Goal: Task Accomplishment & Management: Manage account settings

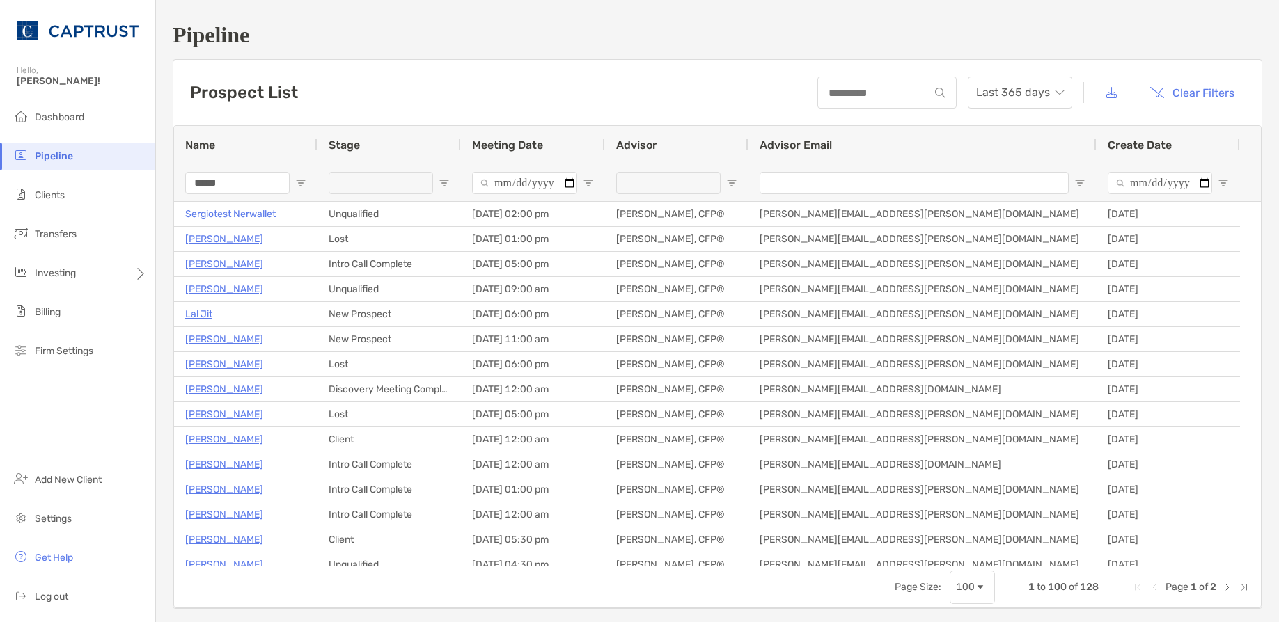
type input "*****"
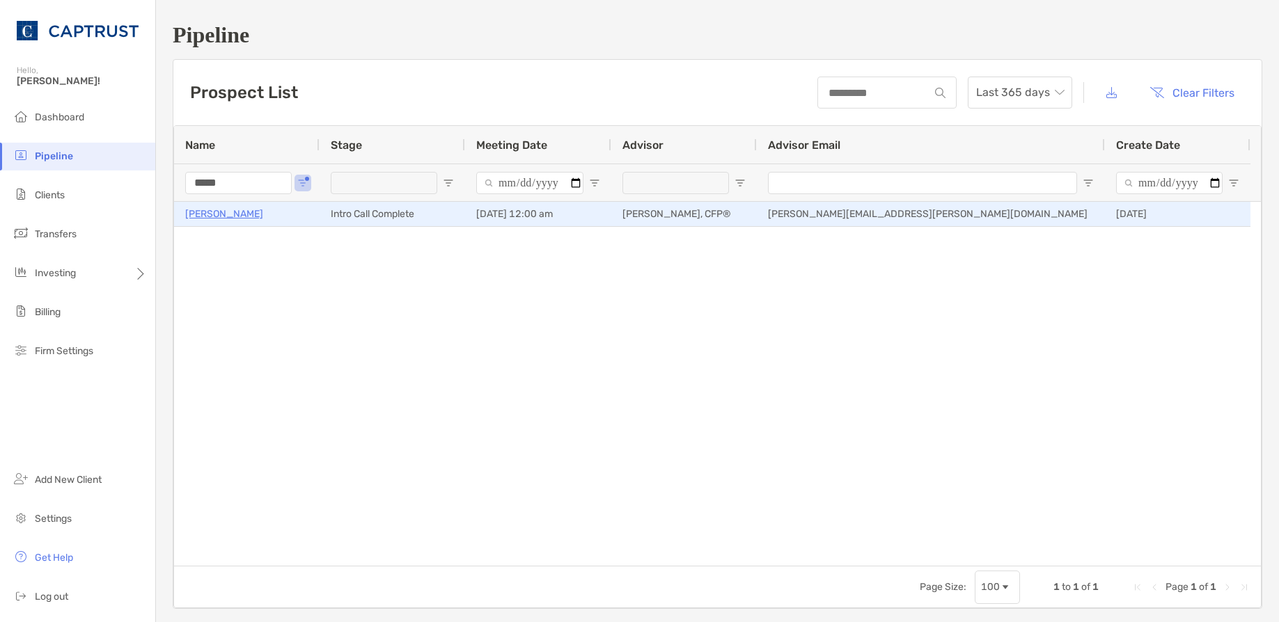
drag, startPoint x: 242, startPoint y: 216, endPoint x: 257, endPoint y: 219, distance: 15.6
click at [244, 217] on p "Catherine Burke" at bounding box center [224, 213] width 78 height 17
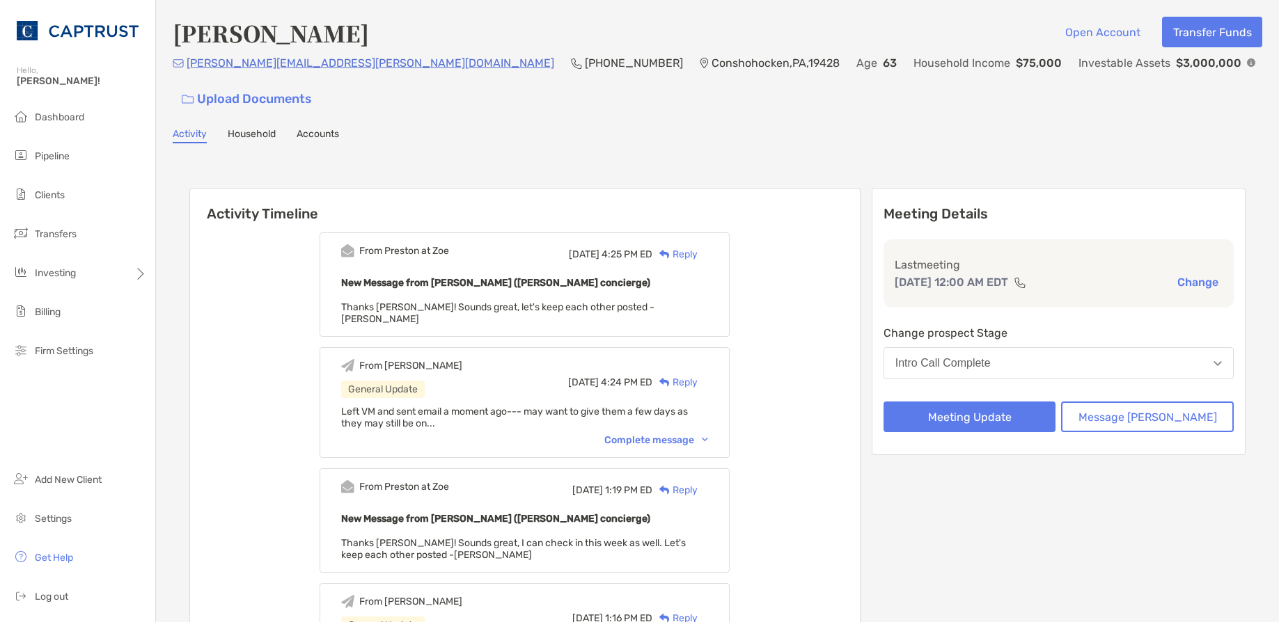
click at [698, 247] on div "Reply" at bounding box center [674, 254] width 45 height 15
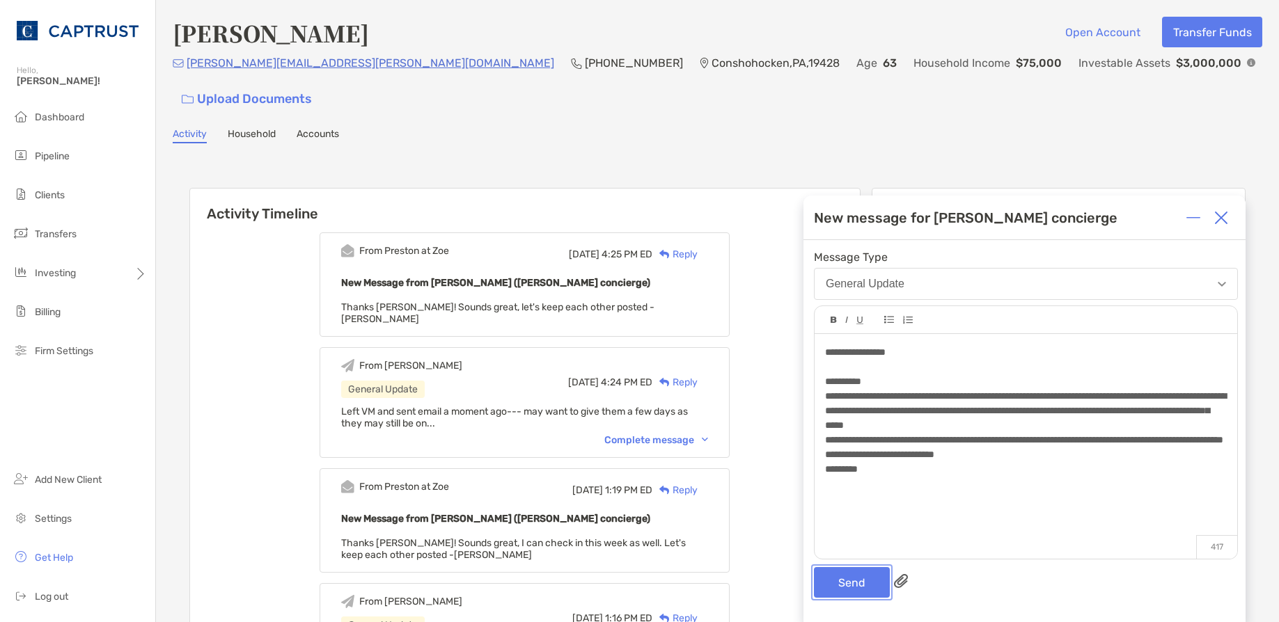
click at [860, 570] on button "Send" at bounding box center [852, 582] width 76 height 31
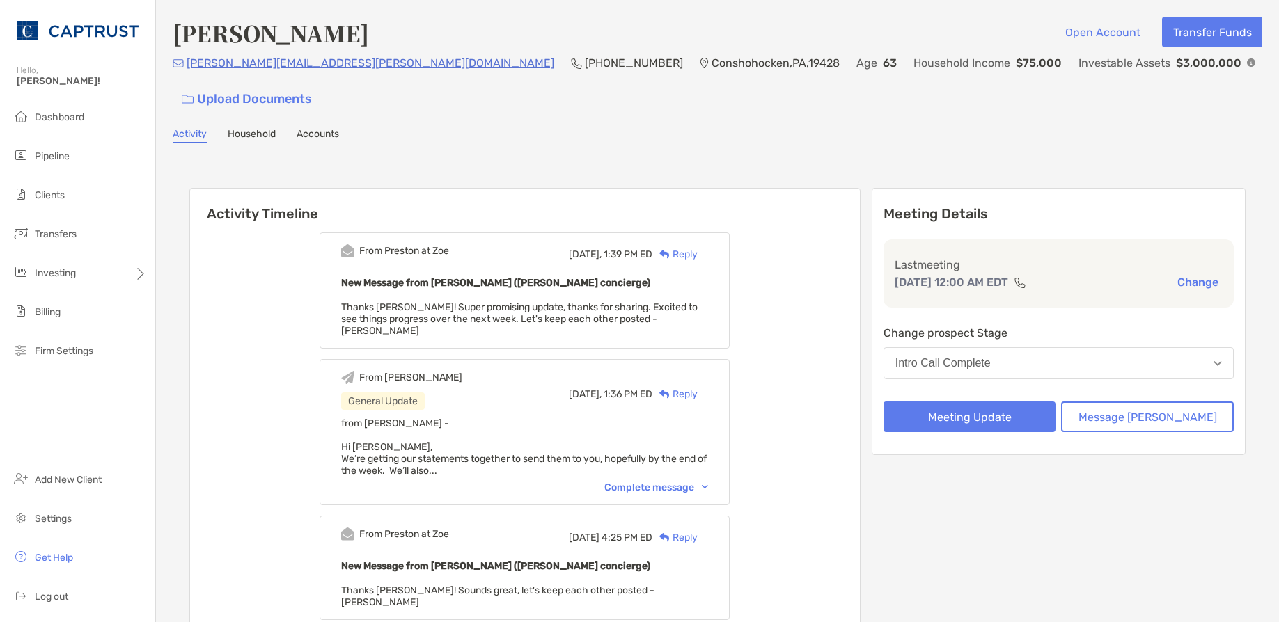
click at [676, 286] on div "New Message from Preston Buhrmaster (Zoe concierge) Thanks Justin! Super promis…" at bounding box center [524, 305] width 367 height 63
drag, startPoint x: 1035, startPoint y: 109, endPoint x: 973, endPoint y: 133, distance: 67.0
click at [1034, 128] on div "Activity Household Accounts" at bounding box center [717, 135] width 1089 height 15
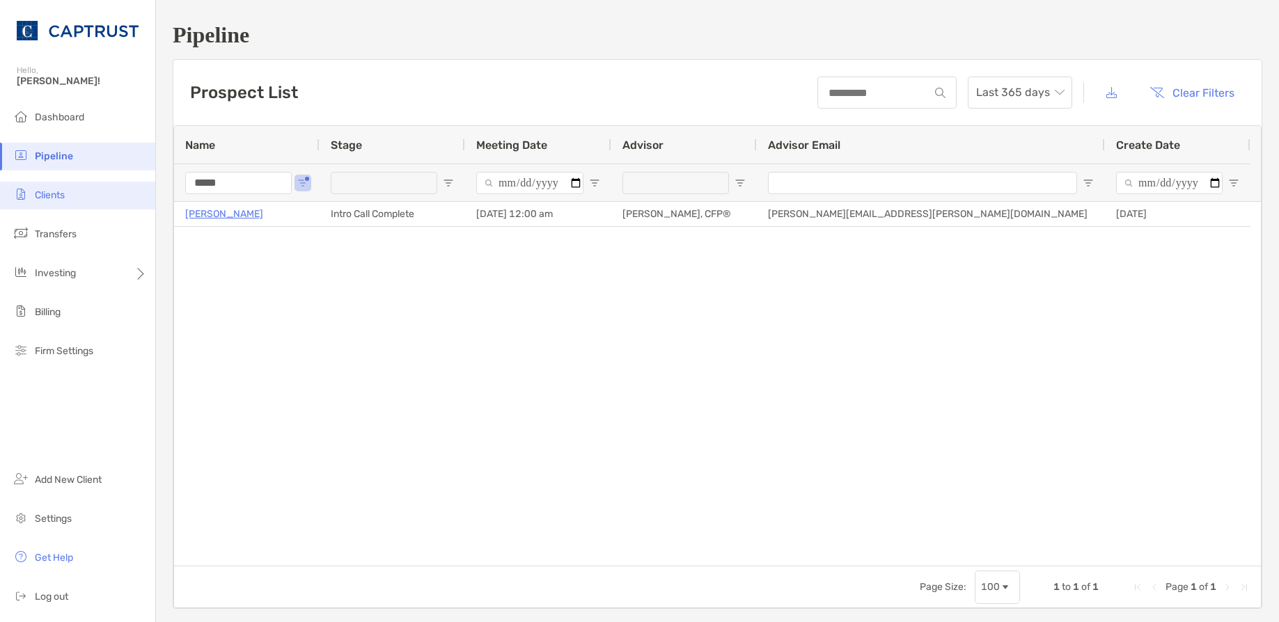
click at [150, 186] on div "Pipeline Hello, Justin! Dashboard Pipeline Clients Transfers Investing Billing …" at bounding box center [639, 311] width 1279 height 622
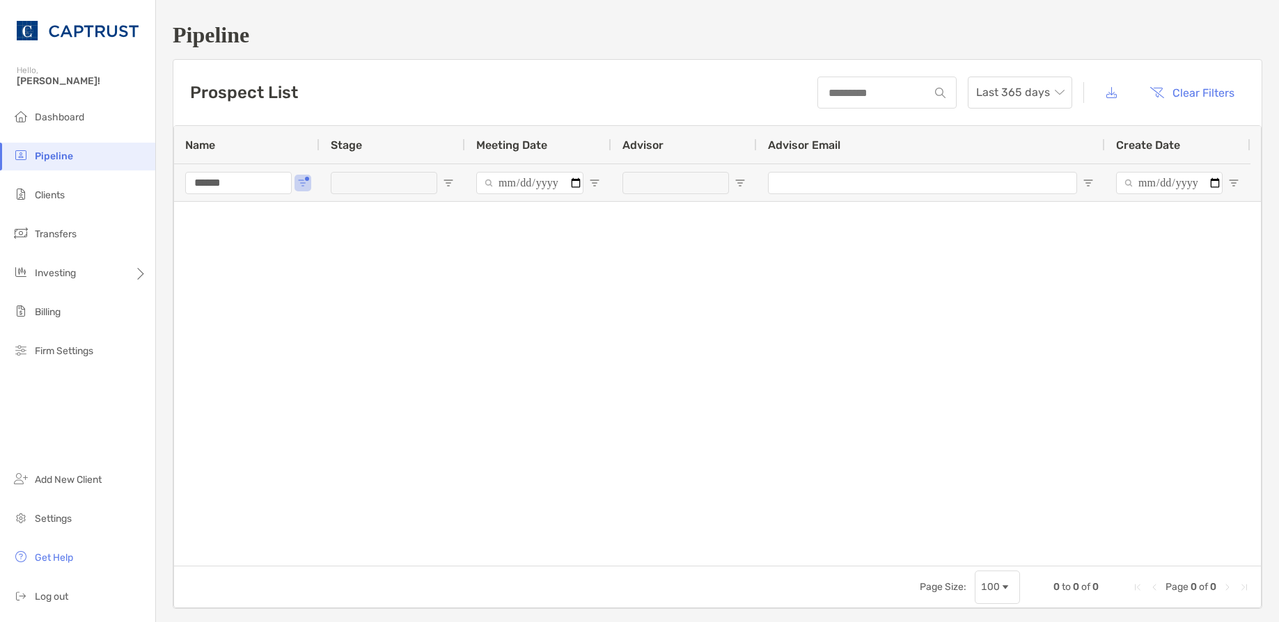
drag, startPoint x: 253, startPoint y: 182, endPoint x: 72, endPoint y: 176, distance: 181.1
click at [95, 177] on div "Pipeline Hello, Justin! Dashboard Pipeline Clients Transfers Investing Billing …" at bounding box center [639, 311] width 1279 height 622
type input "**"
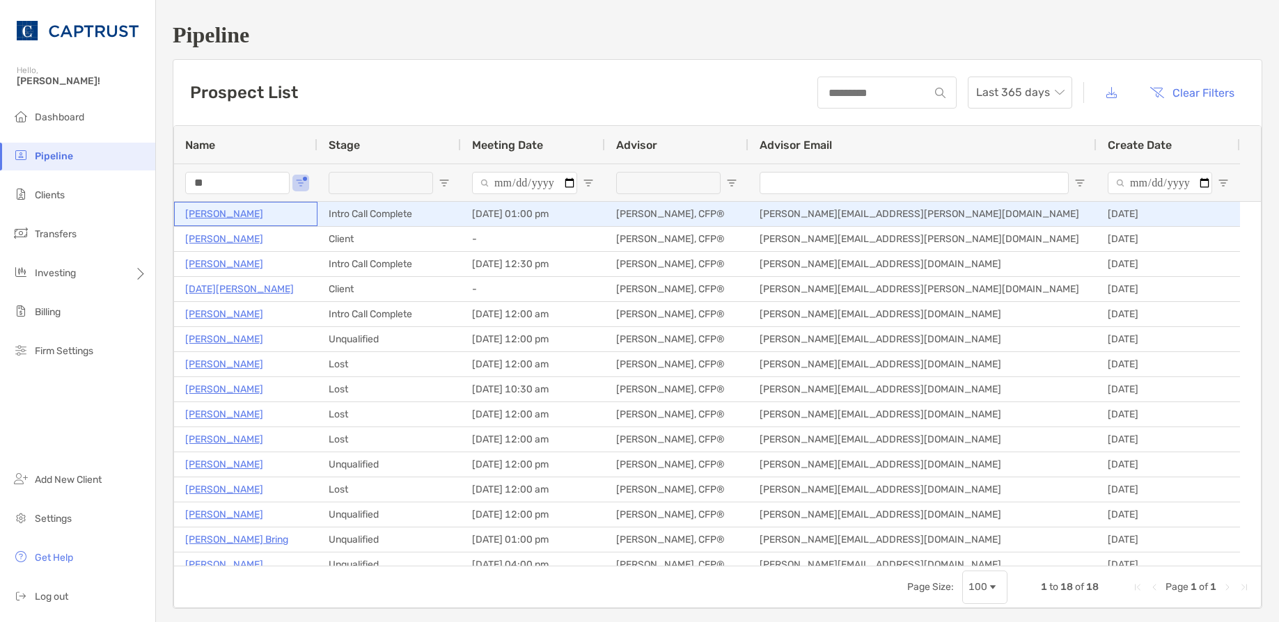
click at [200, 216] on p "[PERSON_NAME]" at bounding box center [224, 213] width 78 height 17
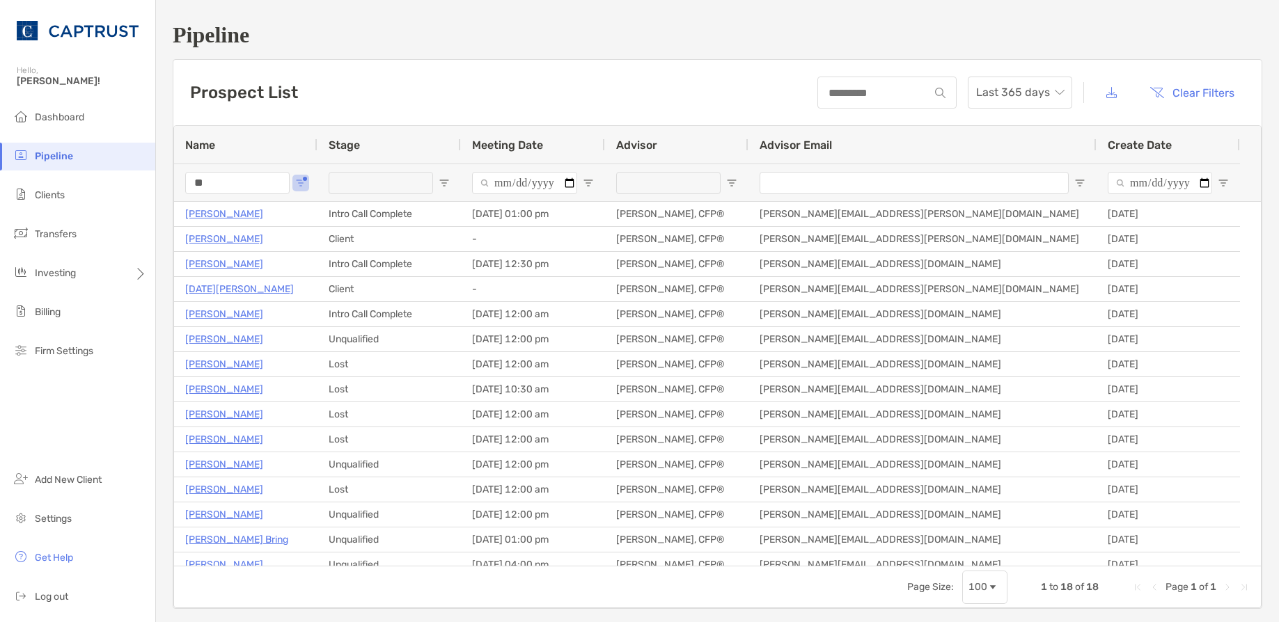
drag, startPoint x: 200, startPoint y: 172, endPoint x: 126, endPoint y: 161, distance: 75.3
click at [178, 168] on div "**" at bounding box center [245, 183] width 143 height 38
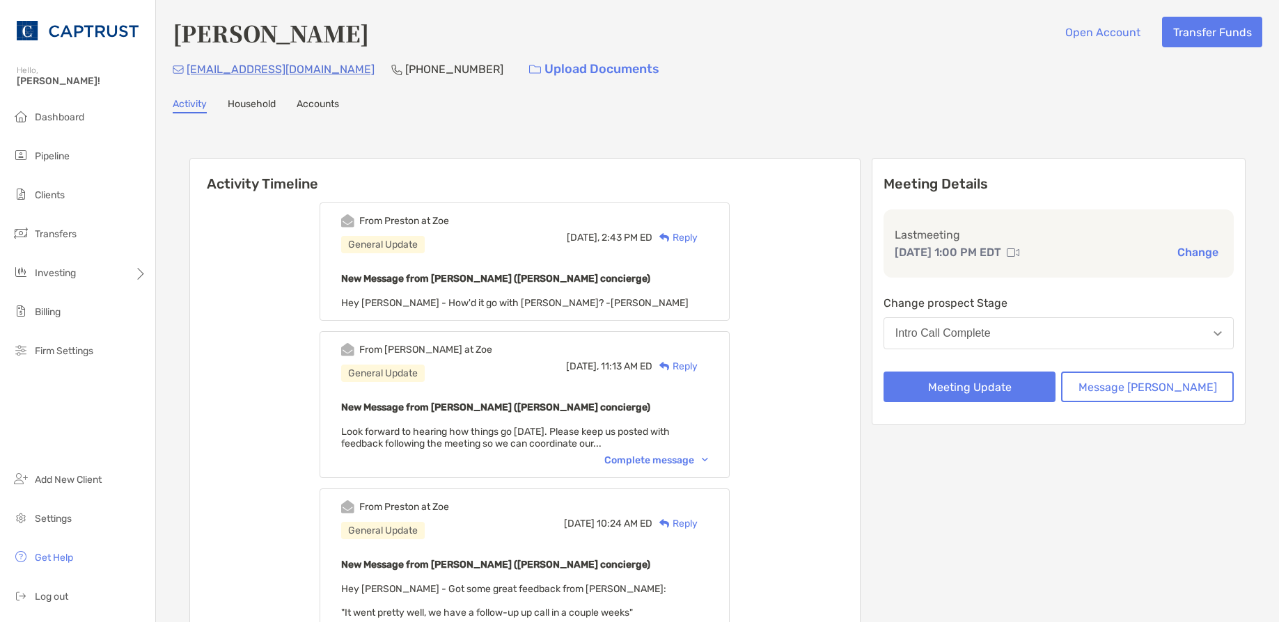
click at [1067, 330] on button "Intro Call Complete" at bounding box center [1058, 333] width 350 height 32
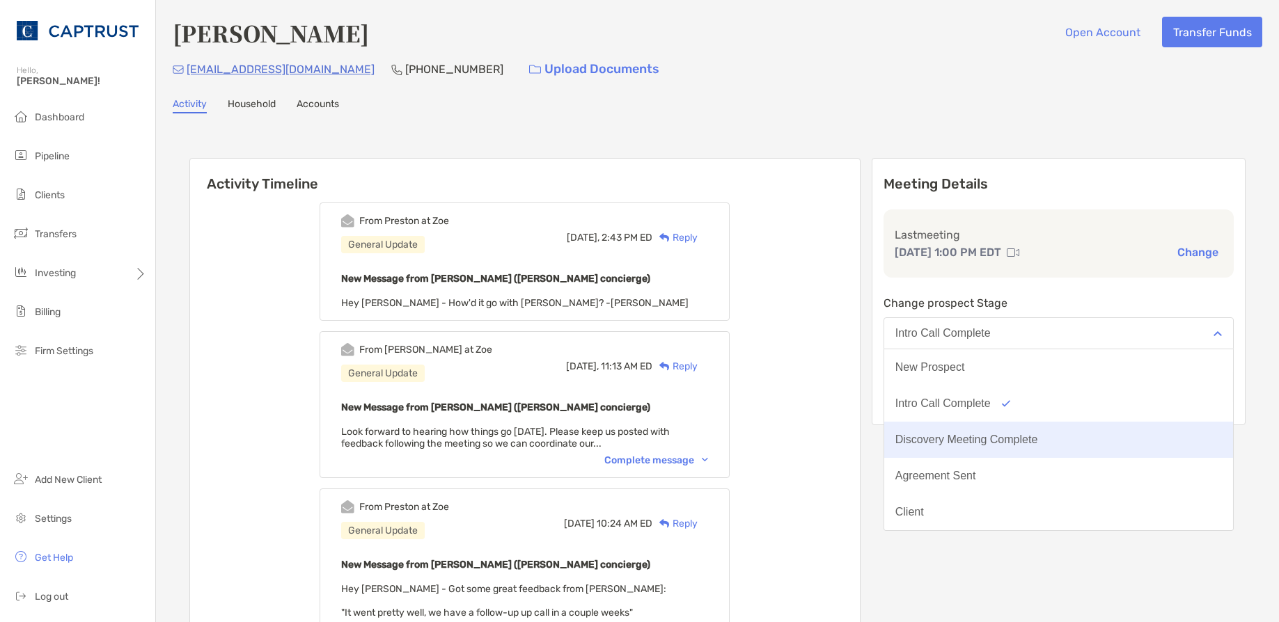
click at [1035, 450] on button "Discovery Meeting Complete" at bounding box center [1058, 440] width 349 height 36
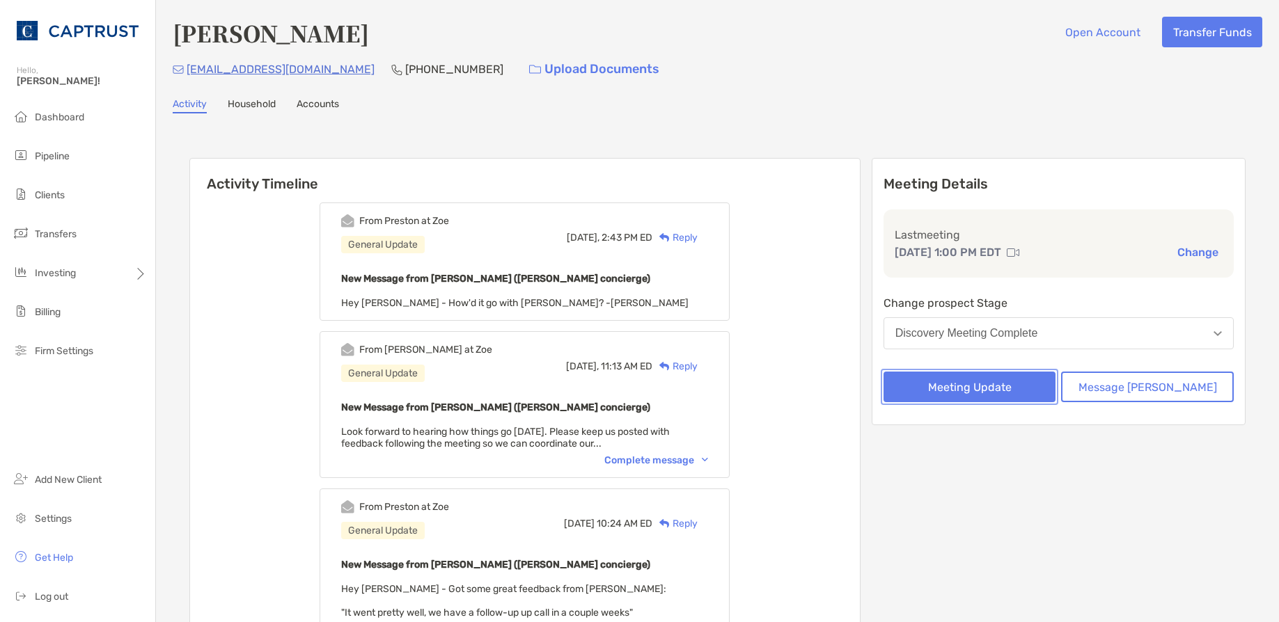
click at [1023, 393] on button "Meeting Update" at bounding box center [969, 387] width 173 height 31
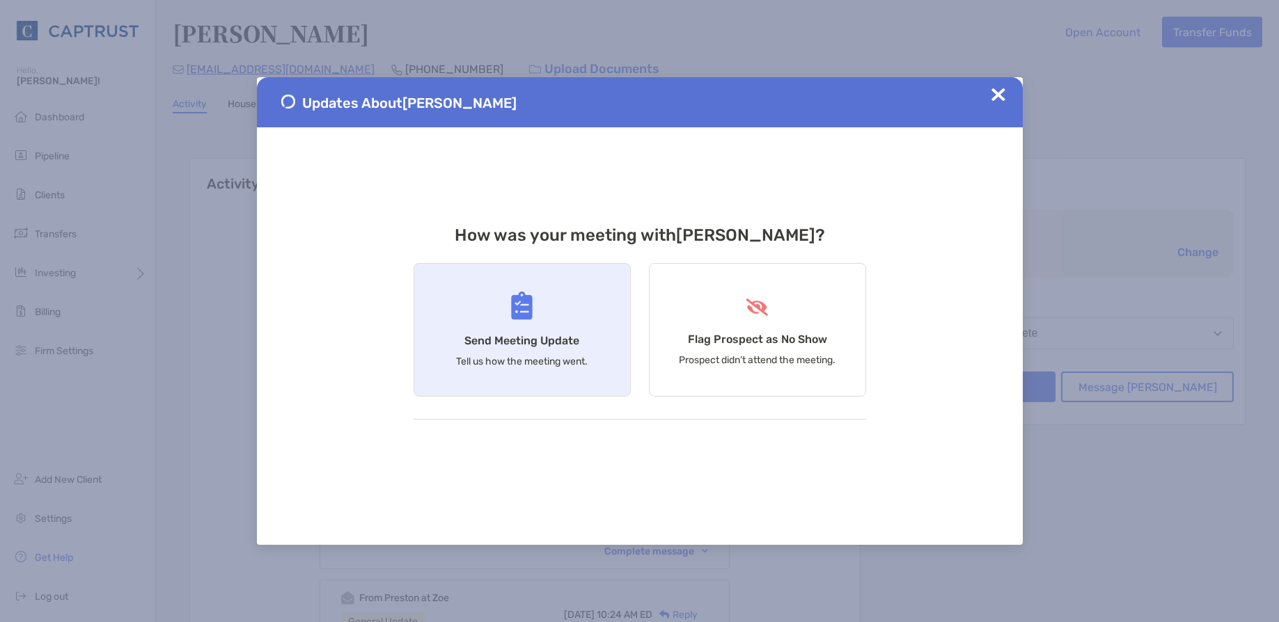
click at [501, 343] on h4 "Send Meeting Update" at bounding box center [521, 340] width 115 height 13
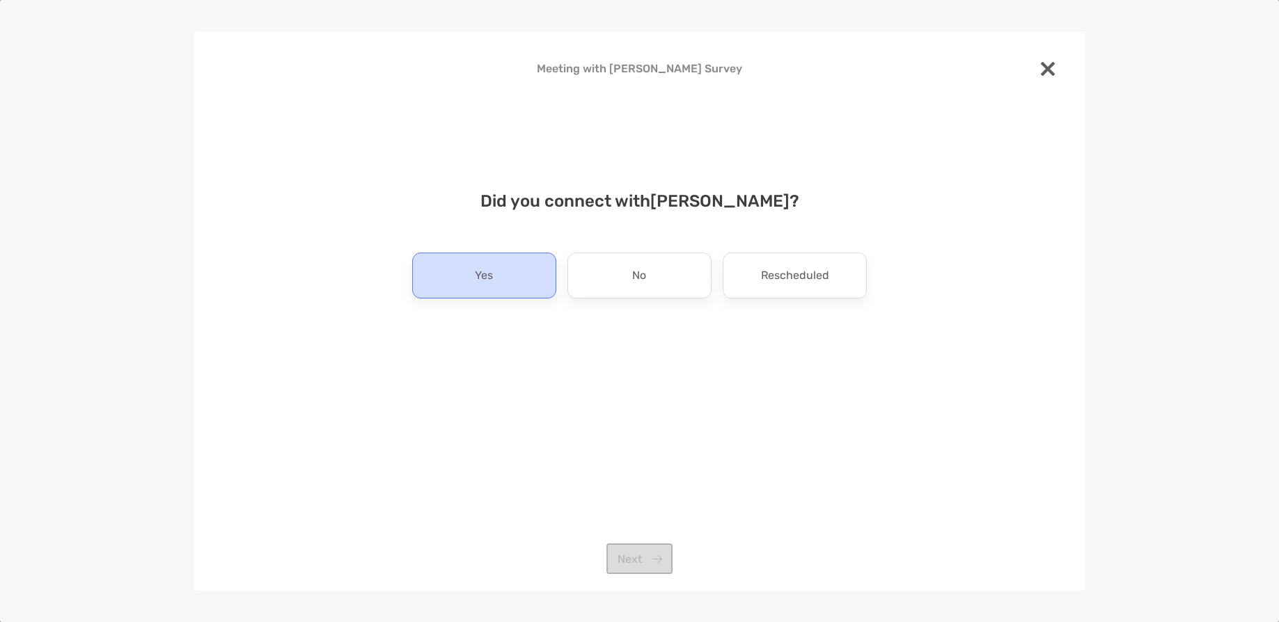
click at [490, 278] on p "Yes" at bounding box center [484, 276] width 18 height 22
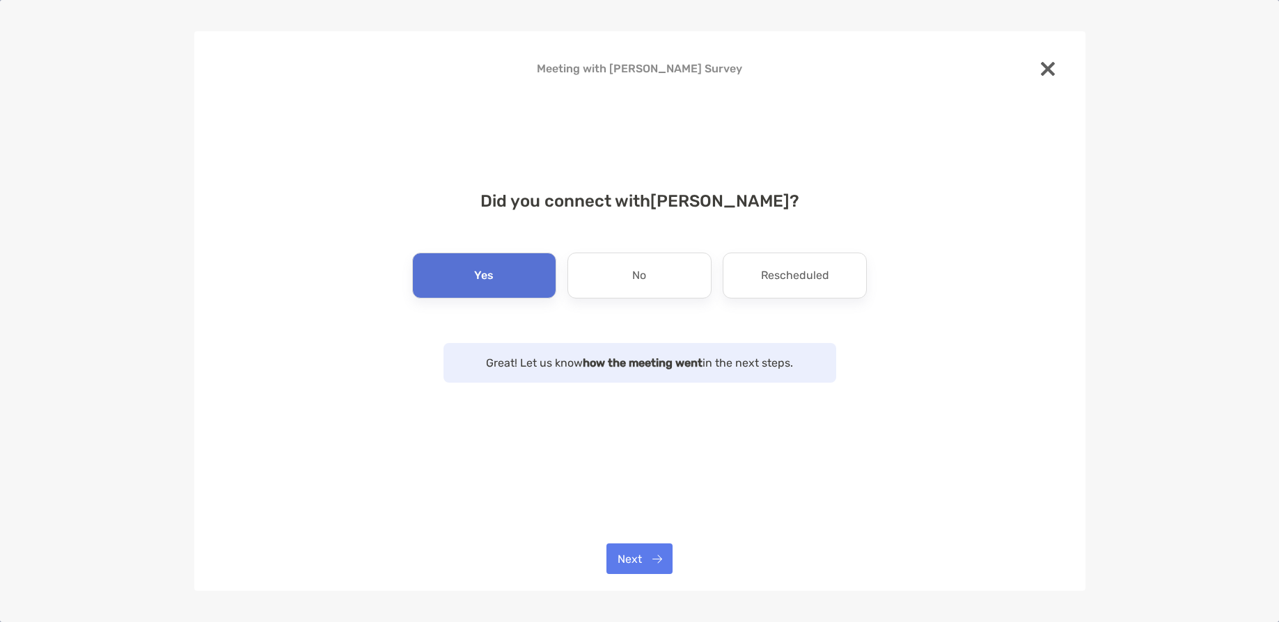
drag, startPoint x: 645, startPoint y: 578, endPoint x: 648, endPoint y: 564, distance: 14.2
click at [646, 578] on div "Meeting with Paul Elsen Survey Did you connect with Paul Elsen ? Yes No Resched…" at bounding box center [639, 311] width 891 height 560
click at [648, 564] on button "Next" at bounding box center [639, 559] width 66 height 31
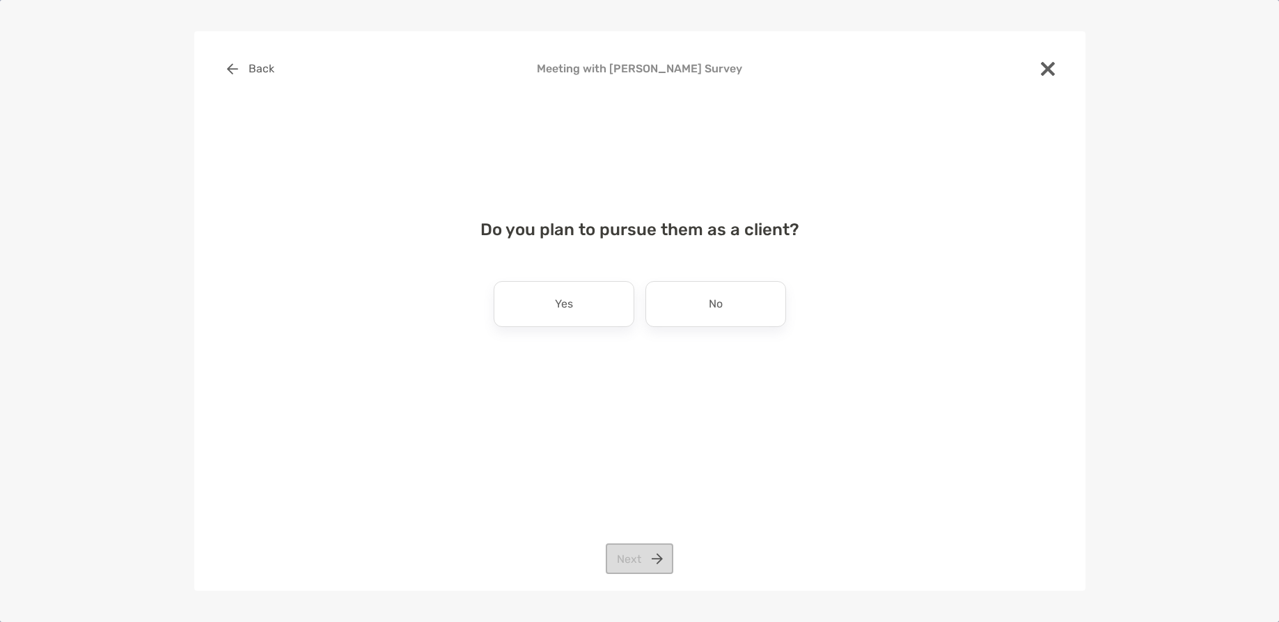
click at [573, 322] on div "Yes" at bounding box center [564, 304] width 141 height 46
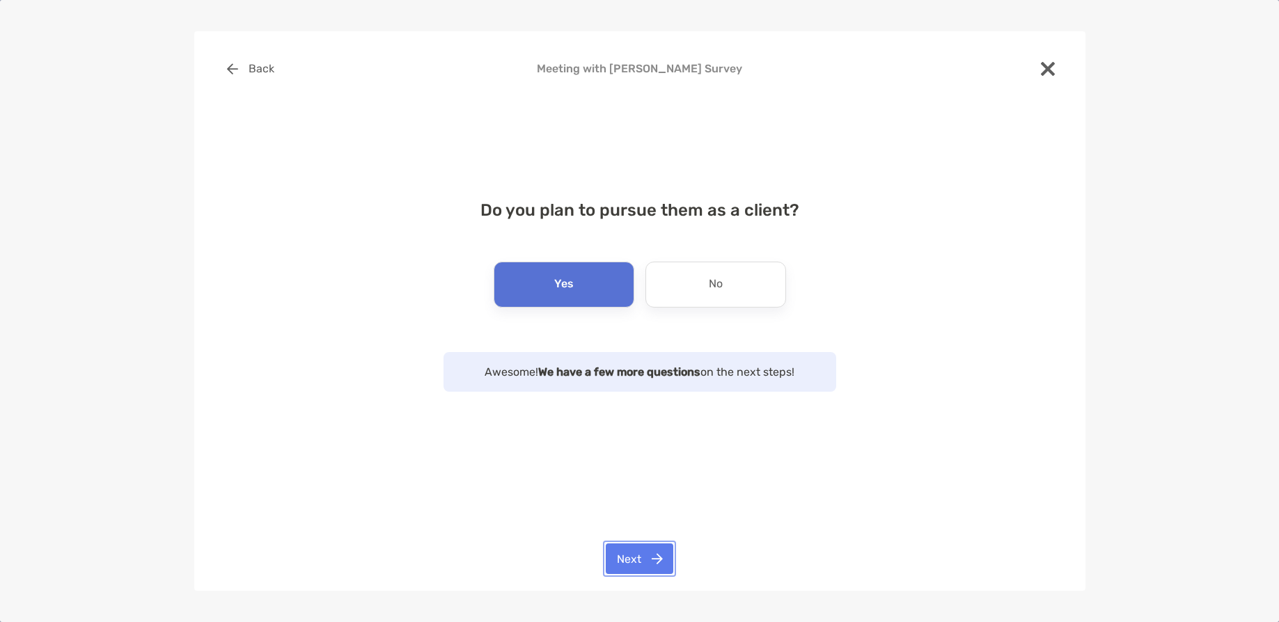
click at [641, 553] on button "Next" at bounding box center [640, 559] width 68 height 31
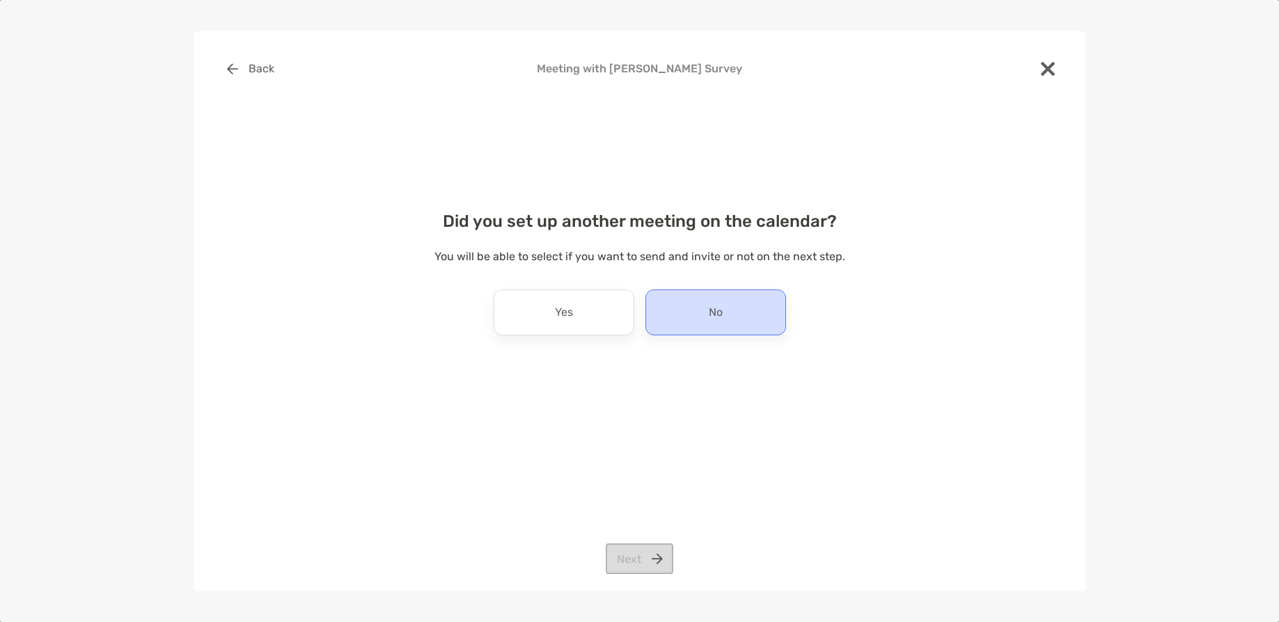
click at [668, 313] on div "No" at bounding box center [715, 313] width 141 height 46
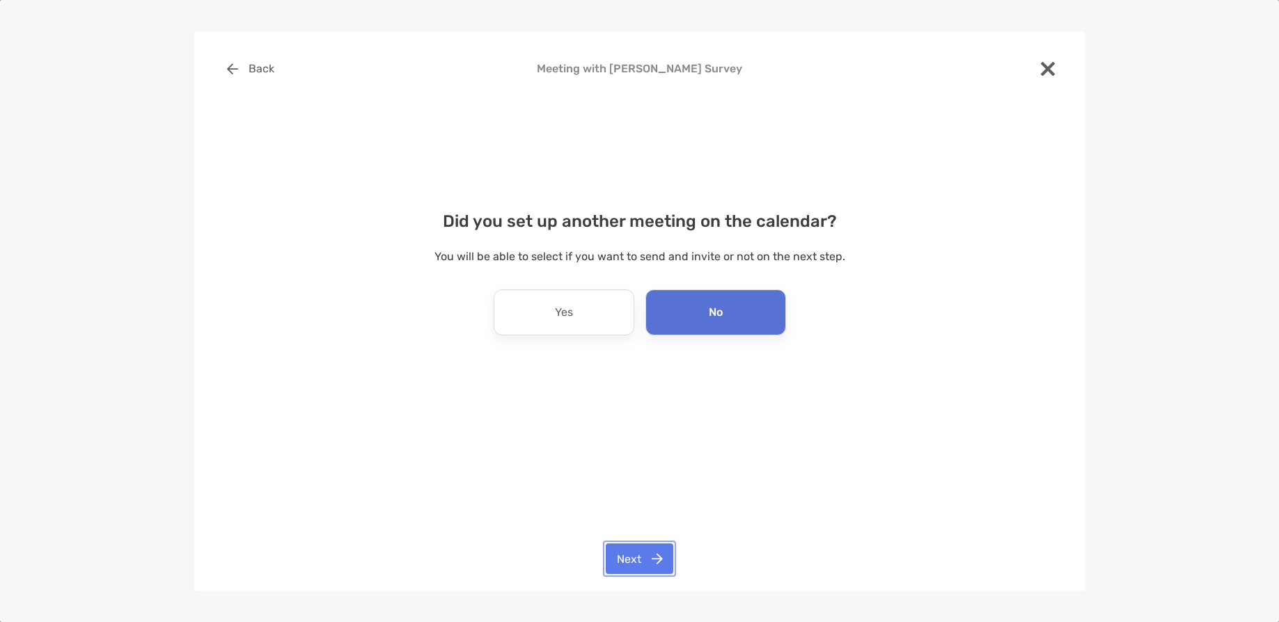
click at [641, 559] on button "Next" at bounding box center [640, 559] width 68 height 31
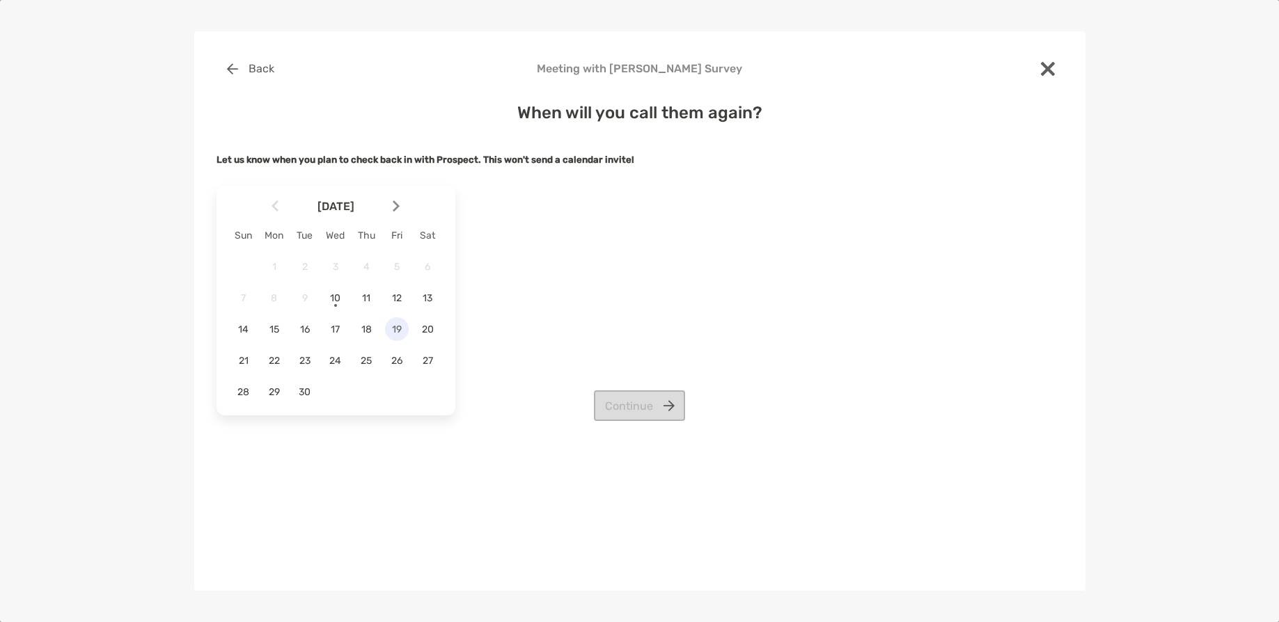
click at [393, 329] on span "19" at bounding box center [397, 330] width 24 height 12
click at [635, 419] on button "Continue" at bounding box center [639, 406] width 91 height 31
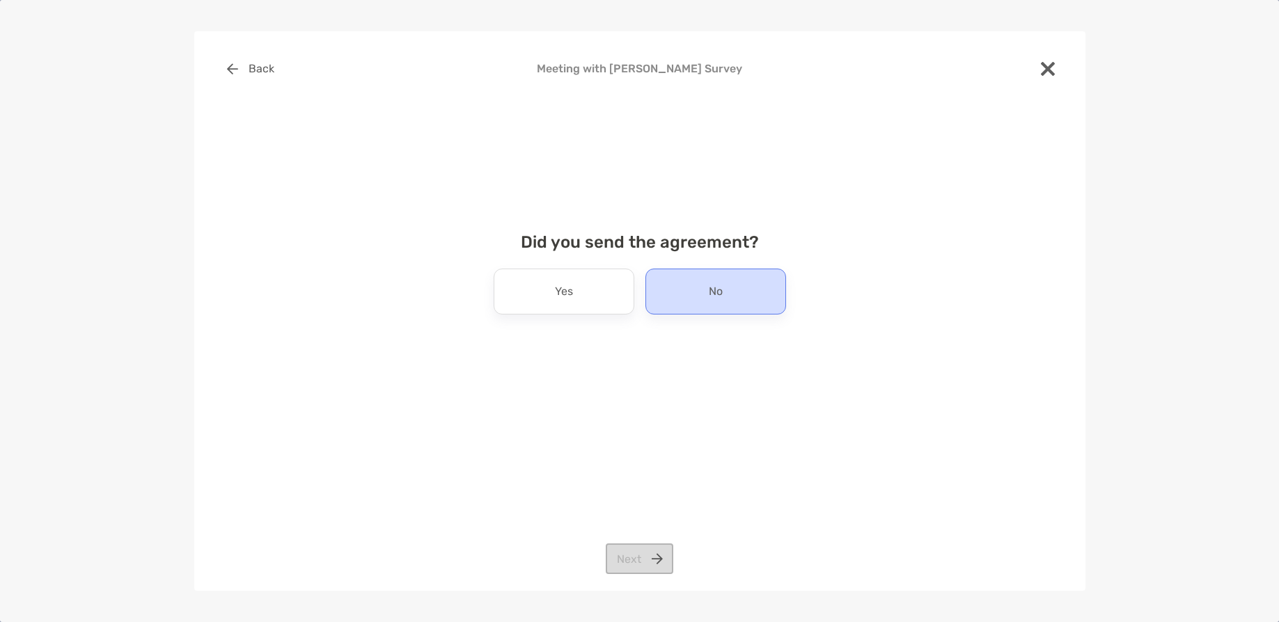
click at [688, 290] on div "No" at bounding box center [715, 292] width 141 height 46
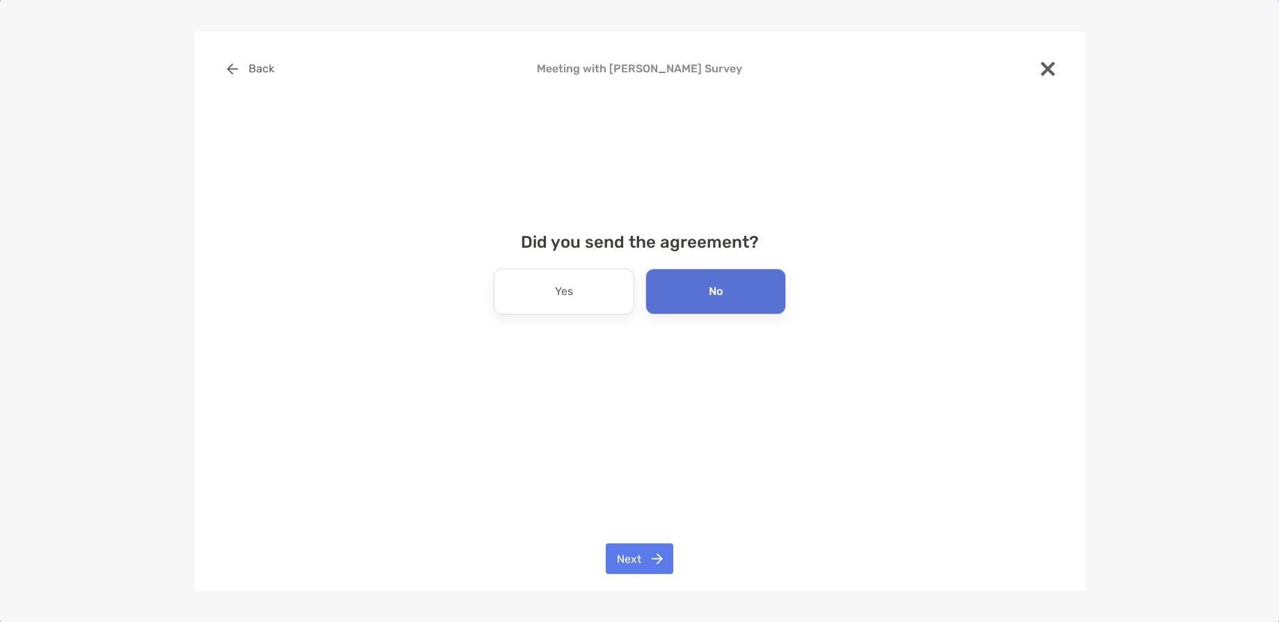
drag, startPoint x: 628, startPoint y: 586, endPoint x: 636, endPoint y: 569, distance: 19.0
click at [633, 573] on div "Back Meeting with Paul Elsen Survey Did you send the agreement? Yes No Next" at bounding box center [639, 311] width 891 height 560
click at [638, 567] on button "Next" at bounding box center [640, 559] width 68 height 31
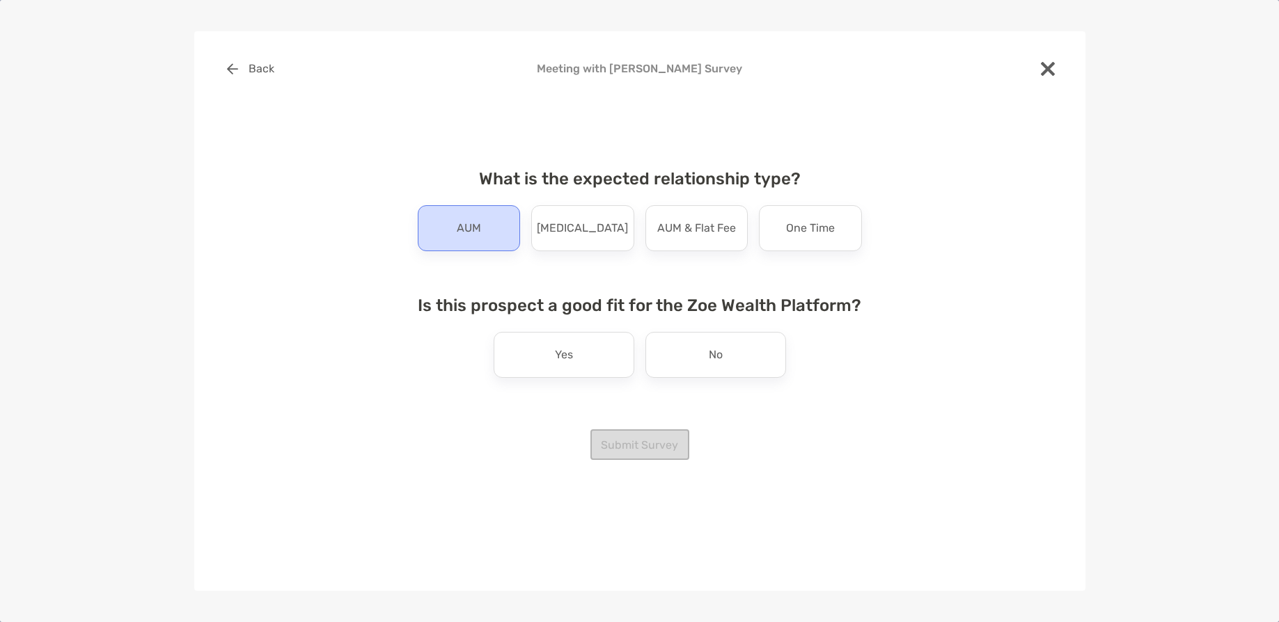
click at [471, 235] on p "AUM" at bounding box center [469, 228] width 24 height 22
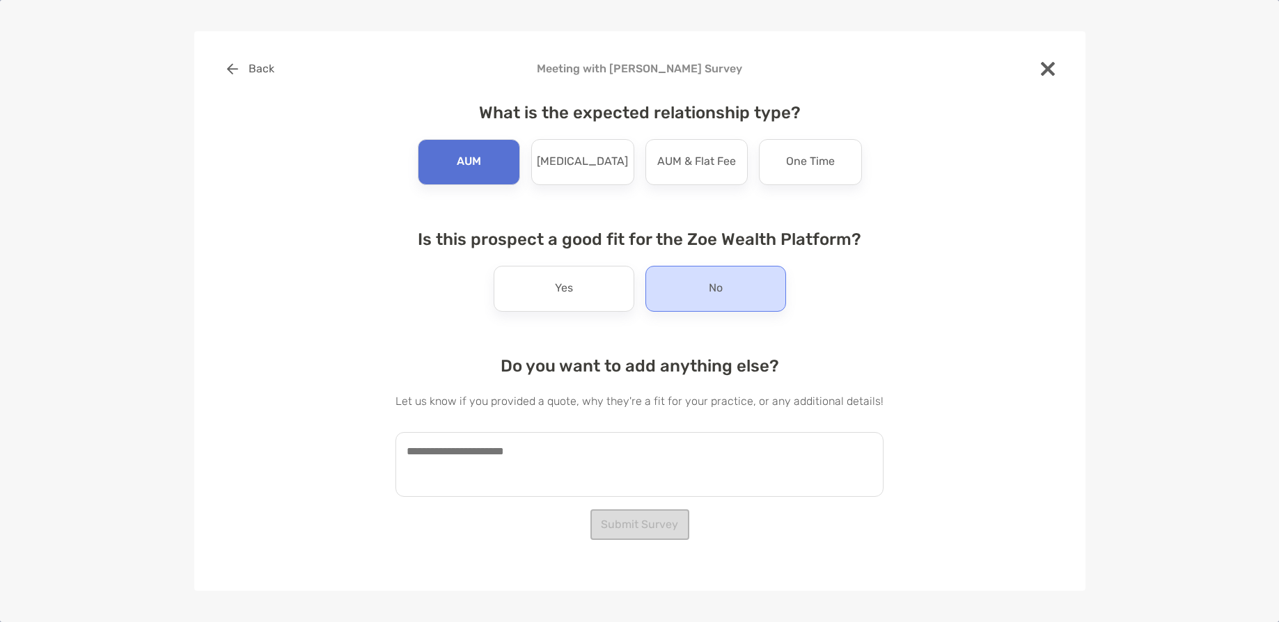
click at [672, 291] on div "No" at bounding box center [715, 289] width 141 height 46
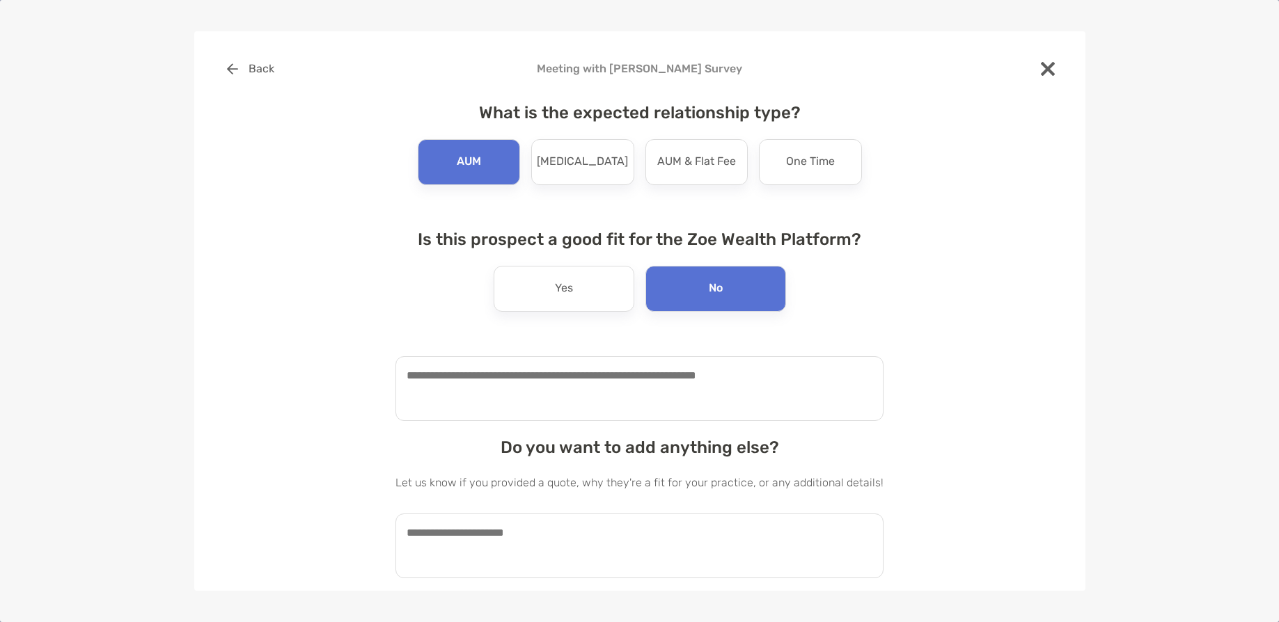
click at [602, 397] on textarea at bounding box center [639, 388] width 488 height 65
type textarea "*"
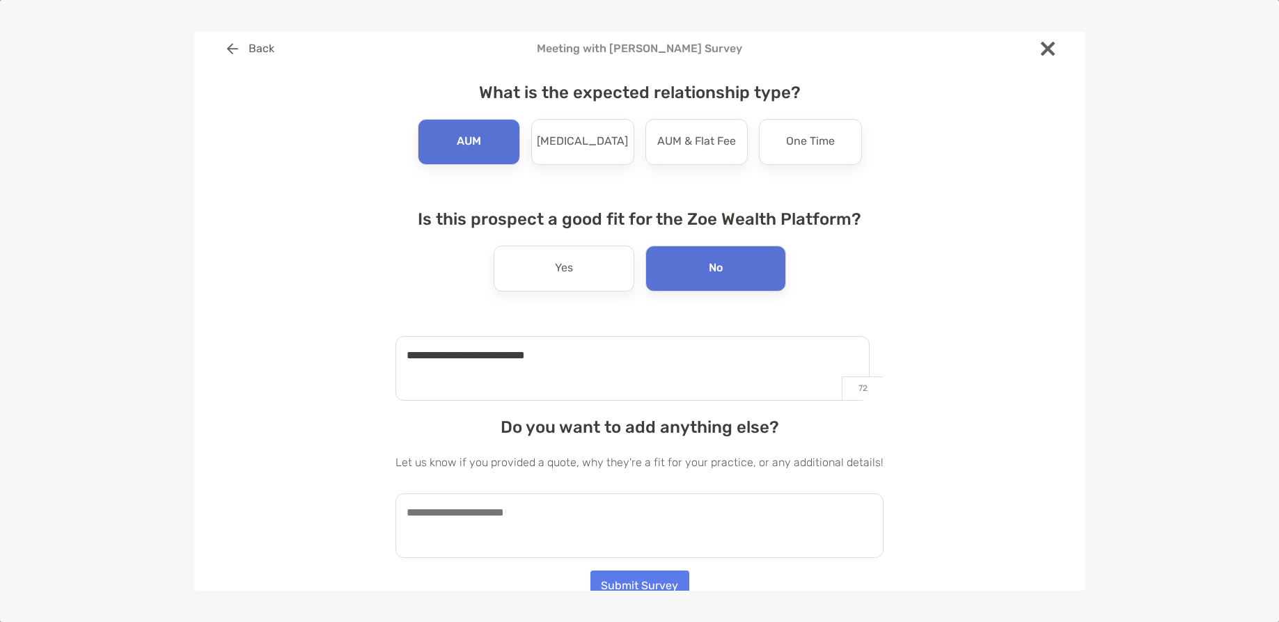
scroll to position [30, 0]
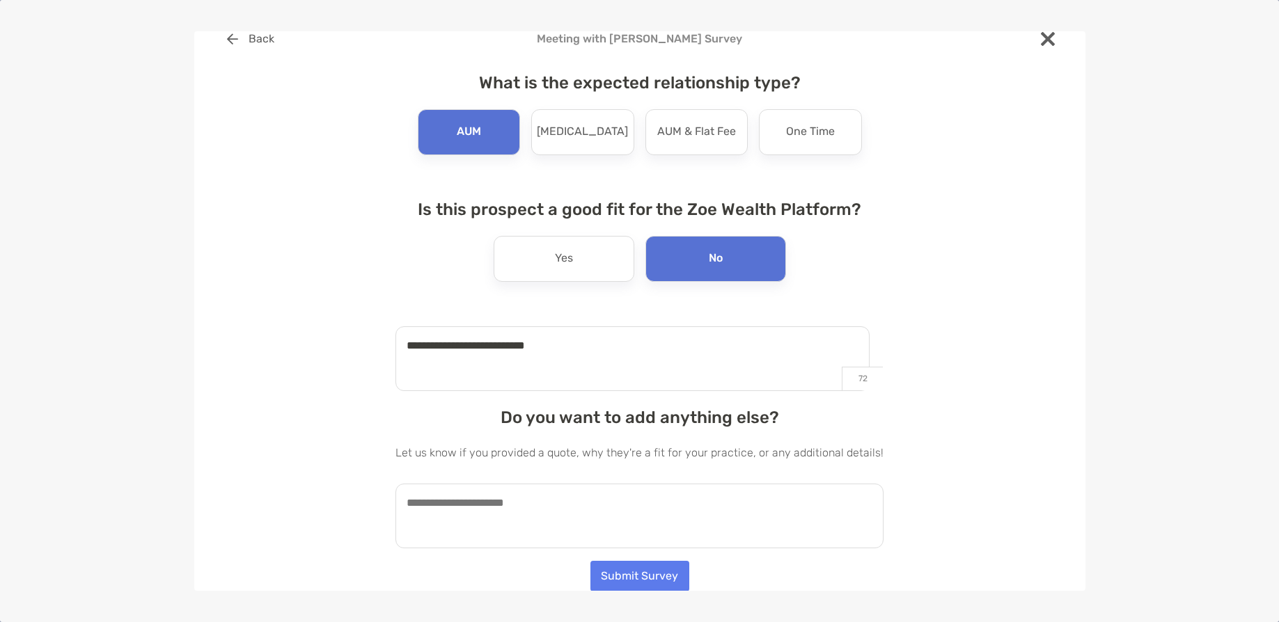
type textarea "**********"
click at [550, 512] on textarea at bounding box center [639, 516] width 488 height 65
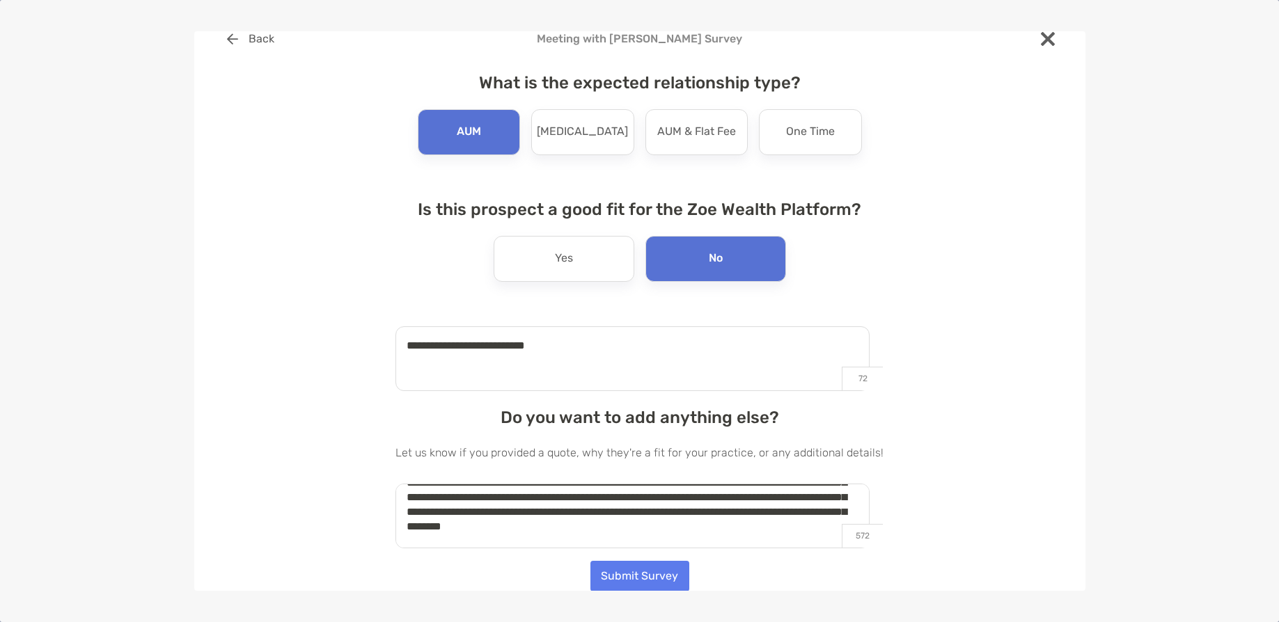
scroll to position [52, 0]
drag, startPoint x: 459, startPoint y: 543, endPoint x: 813, endPoint y: 510, distance: 355.9
click at [813, 510] on textarea "**********" at bounding box center [632, 516] width 474 height 65
click at [610, 523] on textarea "**********" at bounding box center [632, 516] width 474 height 65
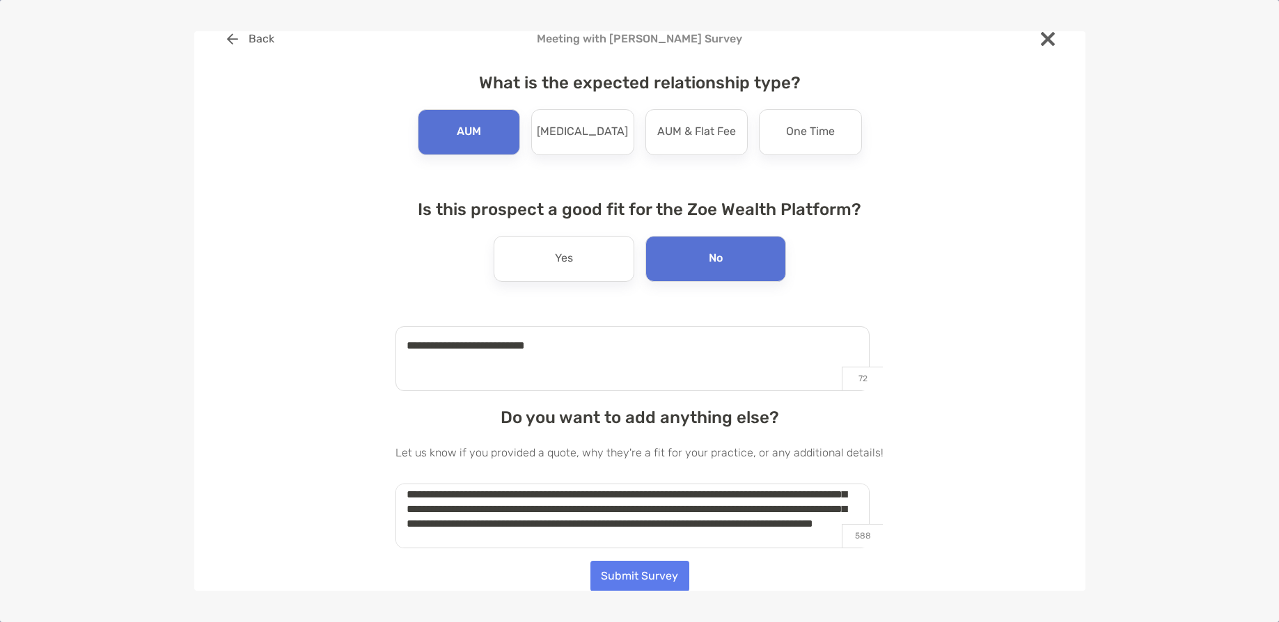
type textarea "**********"
click at [653, 569] on button "Submit Survey" at bounding box center [639, 576] width 99 height 31
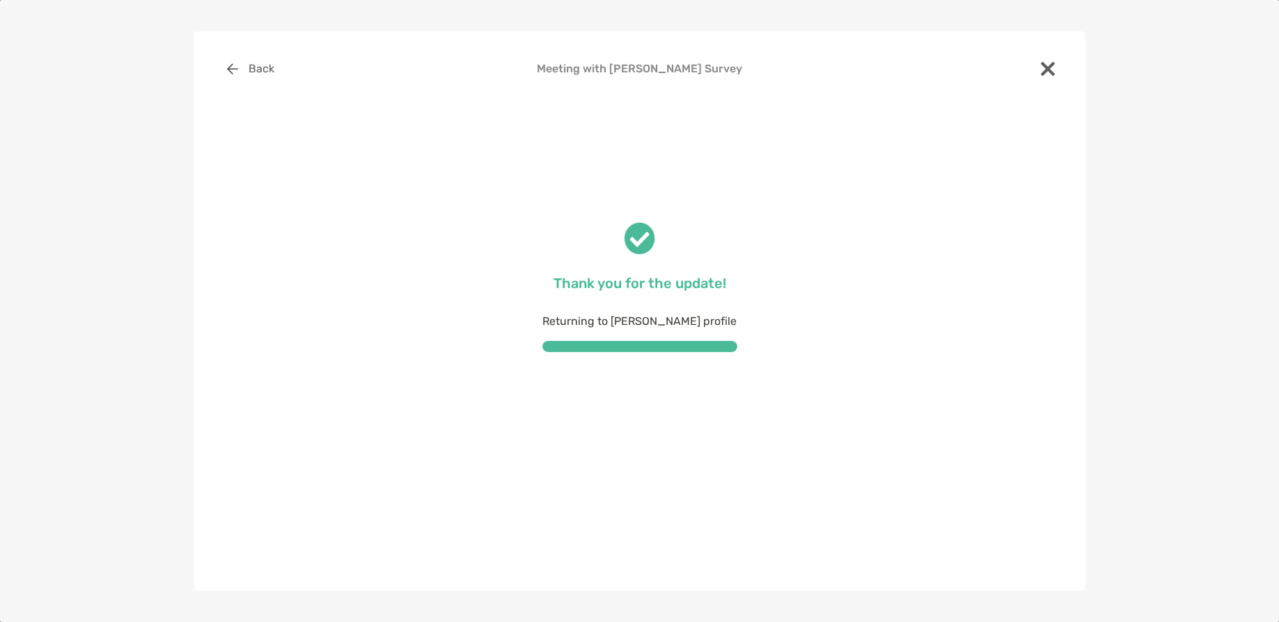
scroll to position [0, 0]
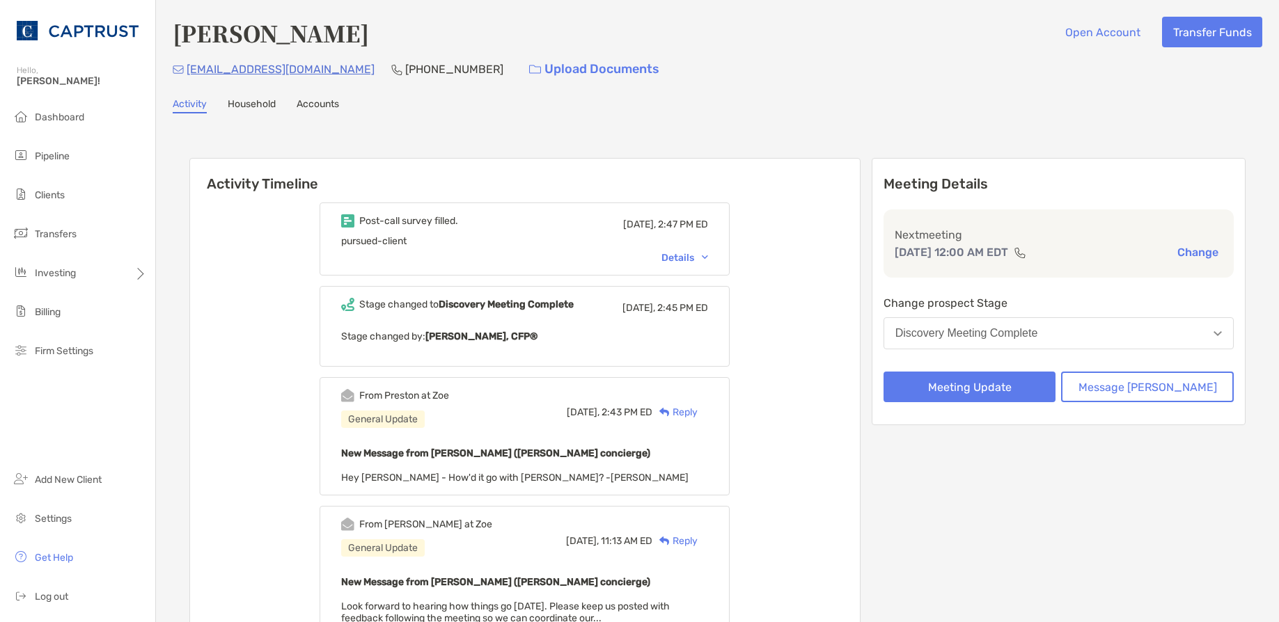
click at [708, 256] on div "Details" at bounding box center [684, 258] width 47 height 12
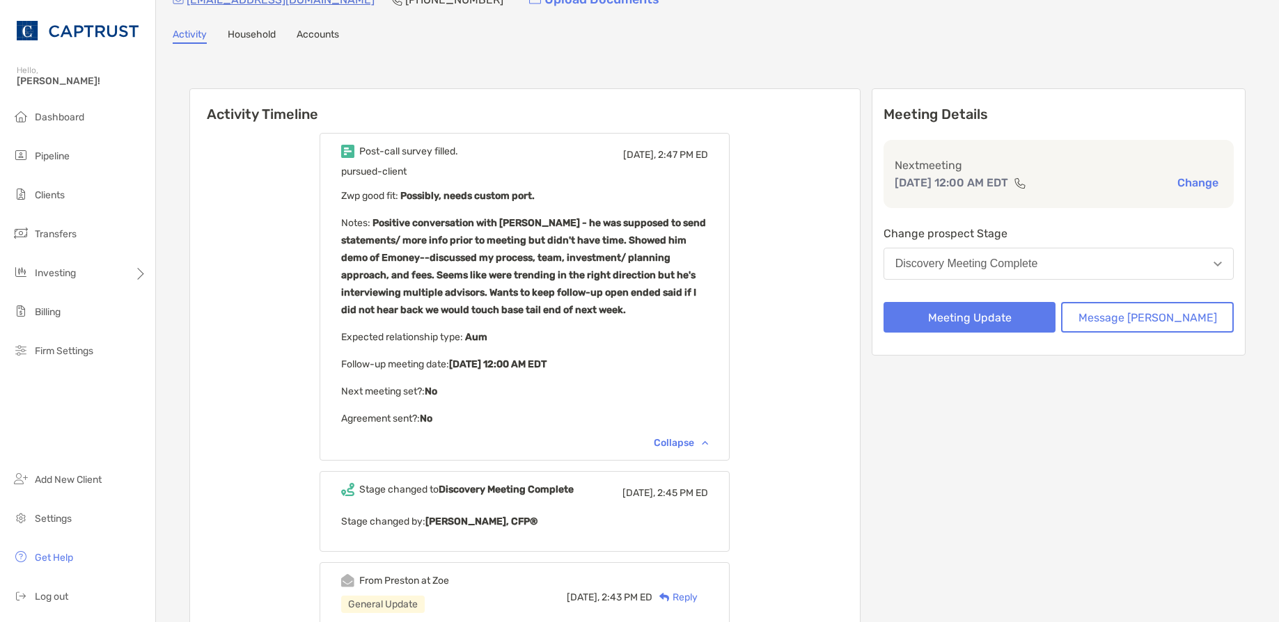
scroll to position [139, 0]
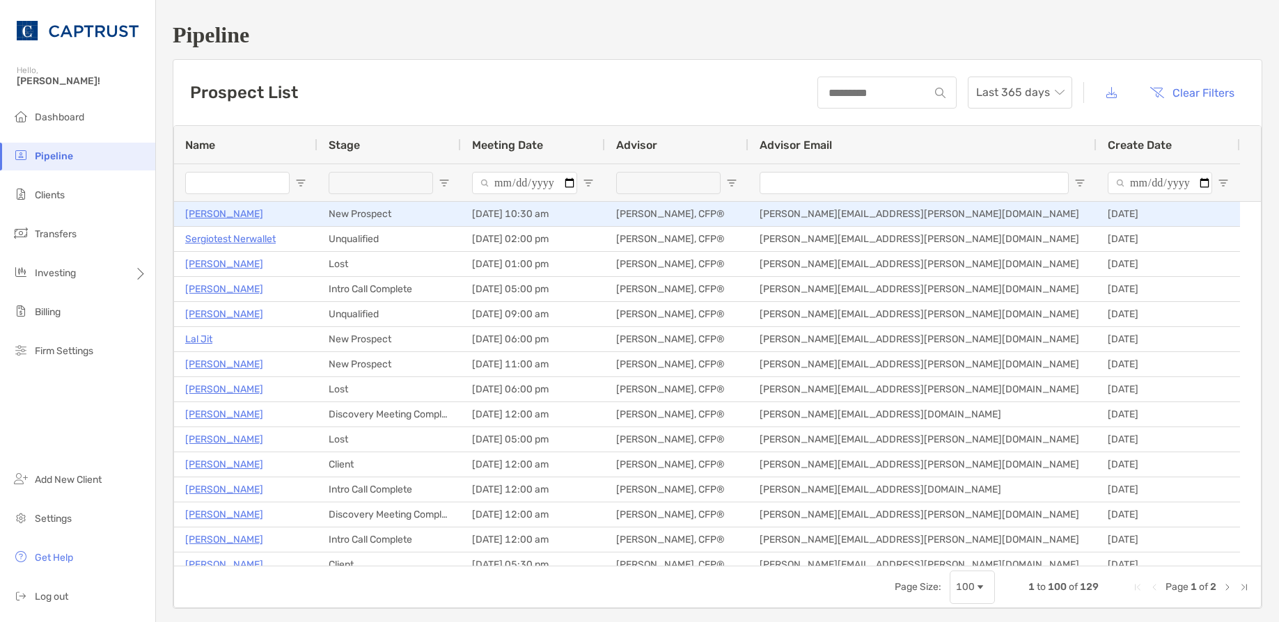
click at [230, 213] on p "[PERSON_NAME]" at bounding box center [224, 213] width 78 height 17
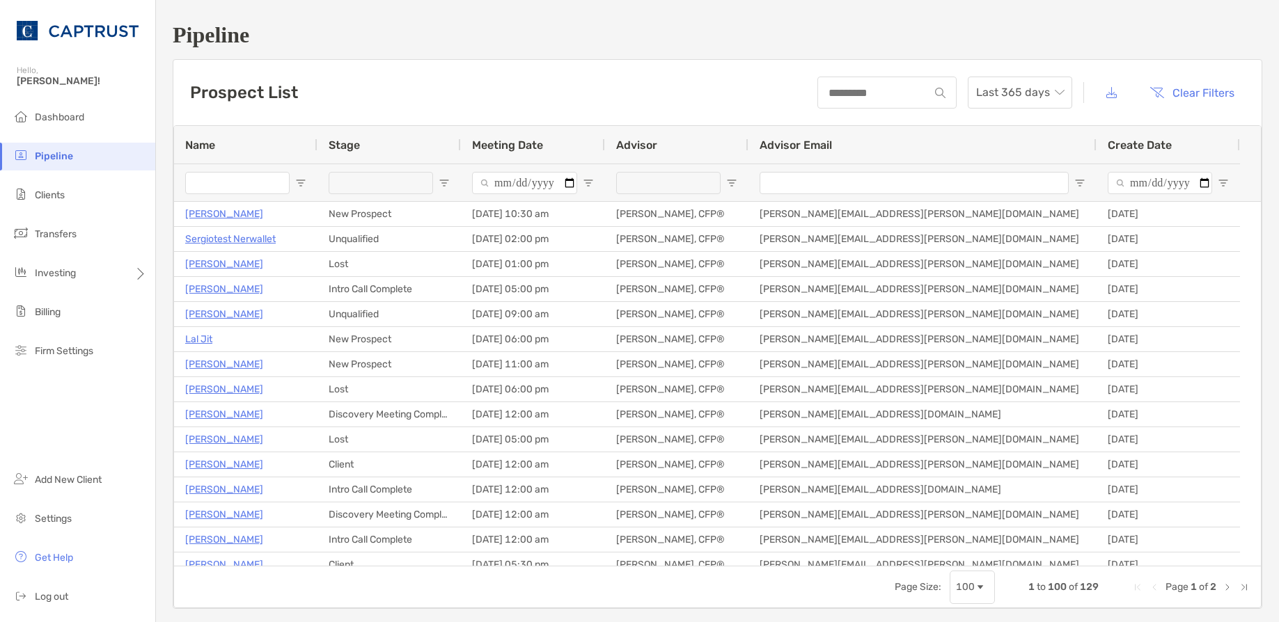
click at [260, 184] on input "Name Filter Input" at bounding box center [237, 183] width 104 height 22
type input "*"
type input "**********"
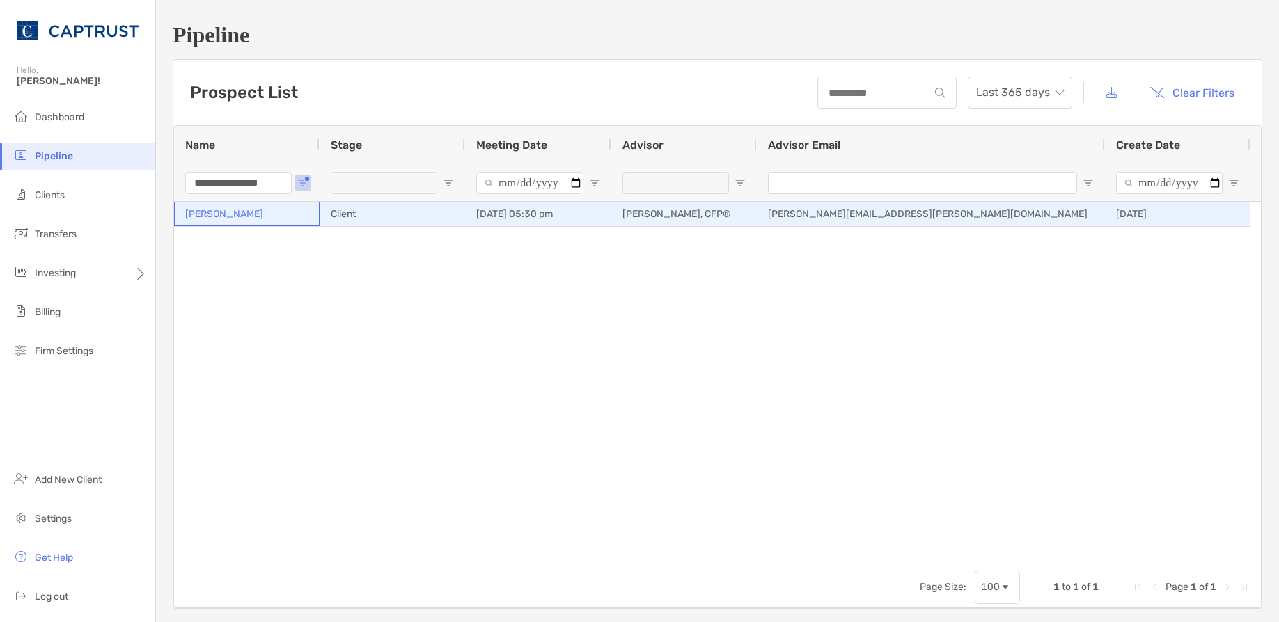
click at [222, 207] on p "Mary MacDougall" at bounding box center [224, 213] width 78 height 17
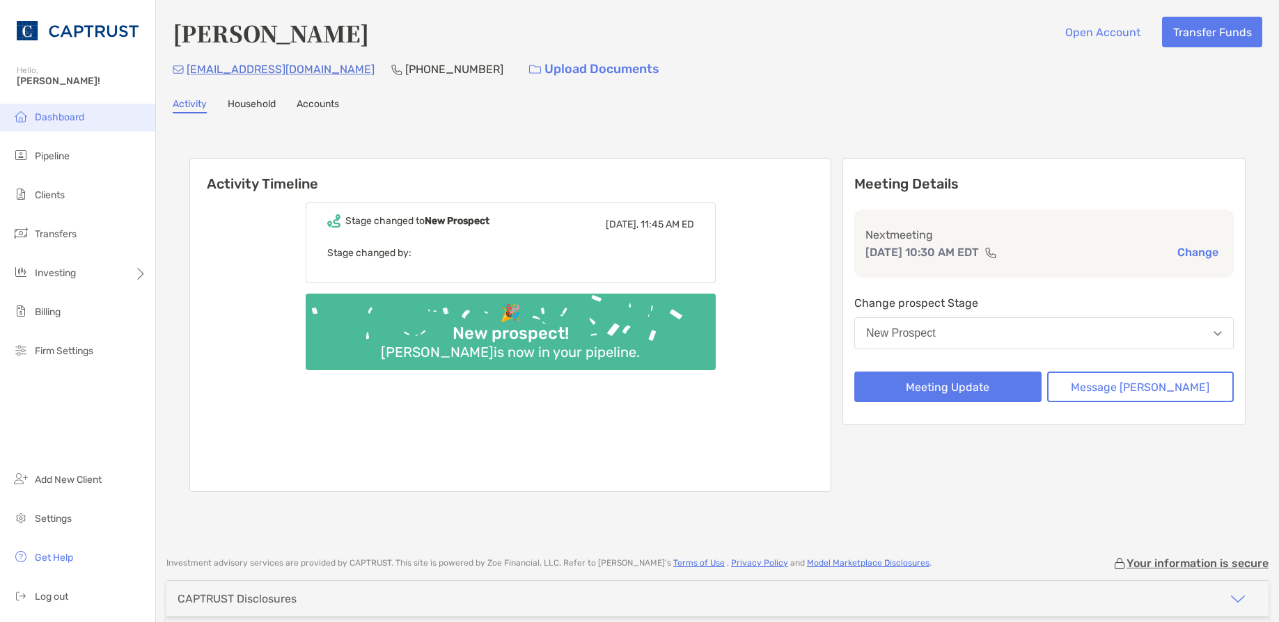
click at [57, 118] on span "Dashboard" at bounding box center [59, 117] width 49 height 12
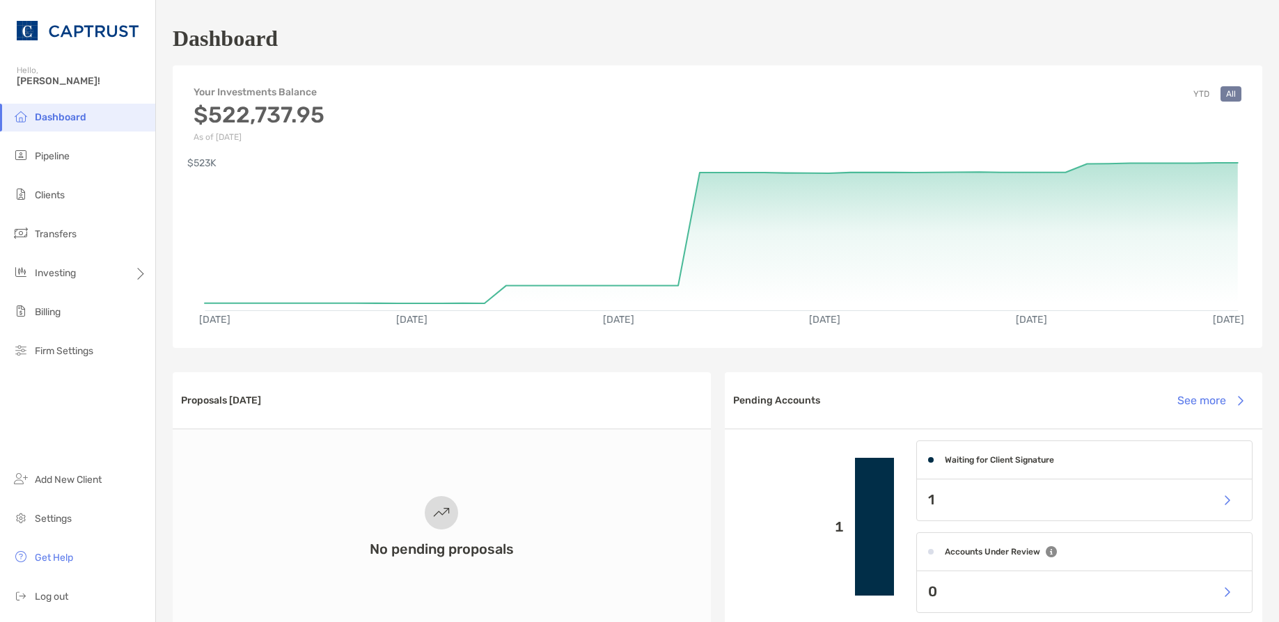
click at [1024, 51] on div "Dashboard" at bounding box center [717, 38] width 1089 height 32
click at [1063, 86] on div "Your Investments Balance $522,737.95 As of [DATE] YTD All" at bounding box center [717, 107] width 1089 height 70
click at [1056, 70] on div "Your Investments Balance $522,737.95 As of [DATE] YTD All [DATE] [DATE] [DATE] …" at bounding box center [717, 206] width 1089 height 283
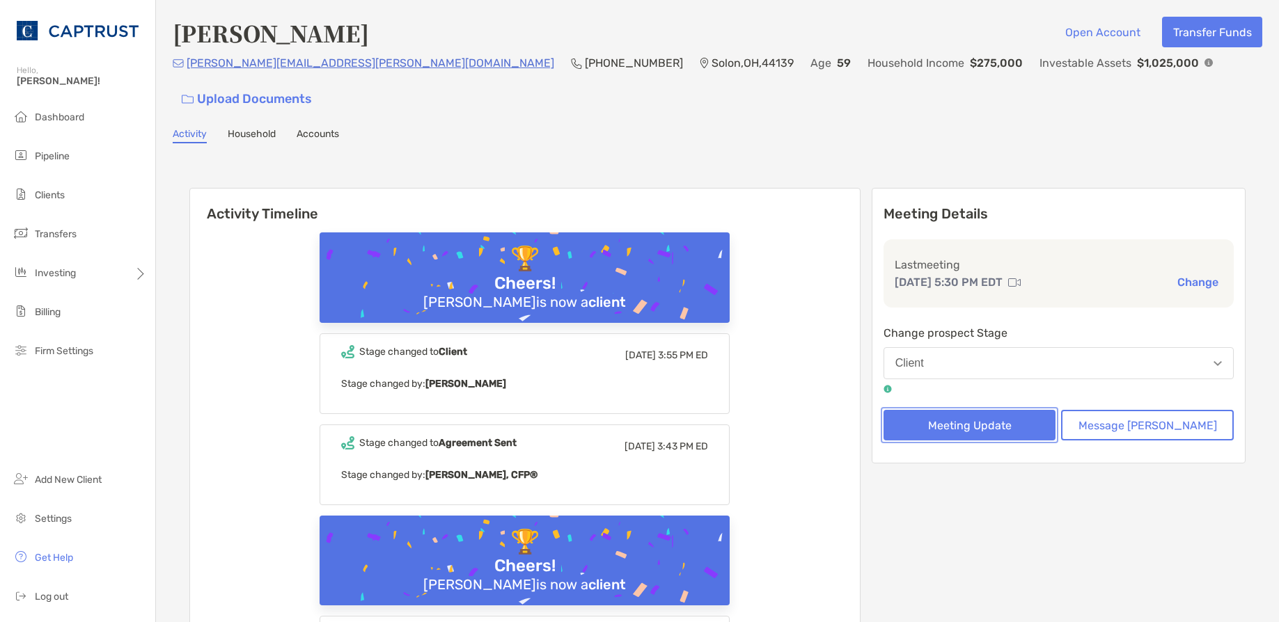
click at [1005, 410] on button "Meeting Update" at bounding box center [969, 425] width 173 height 31
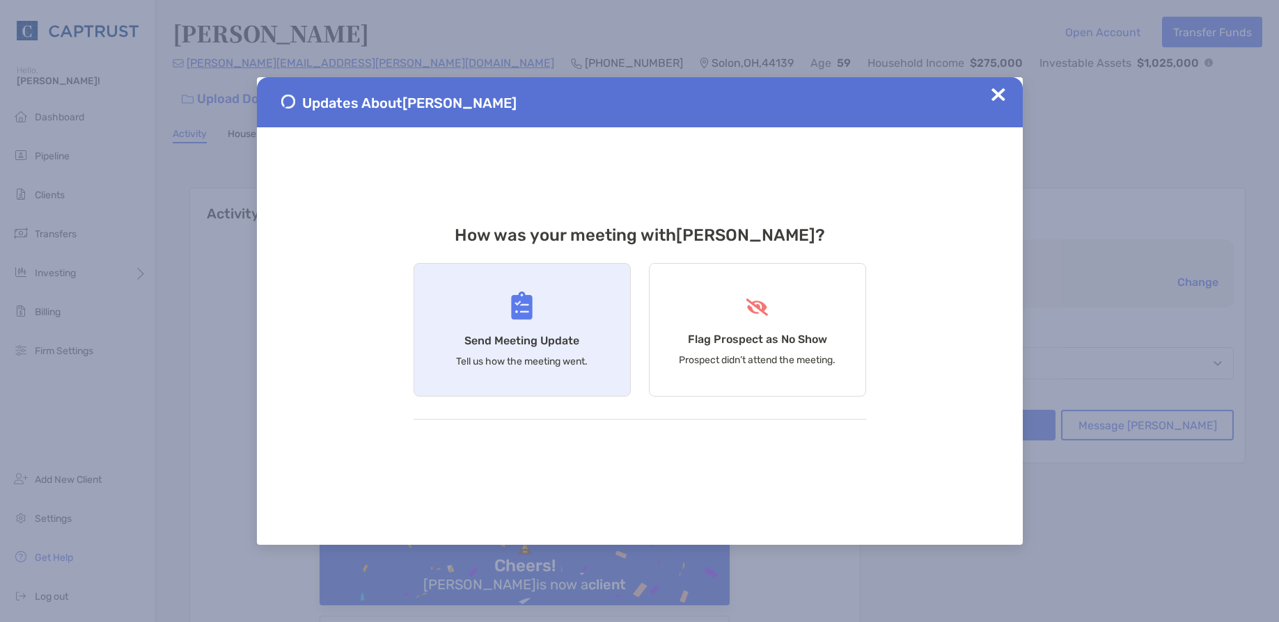
click at [514, 310] on img at bounding box center [522, 306] width 22 height 29
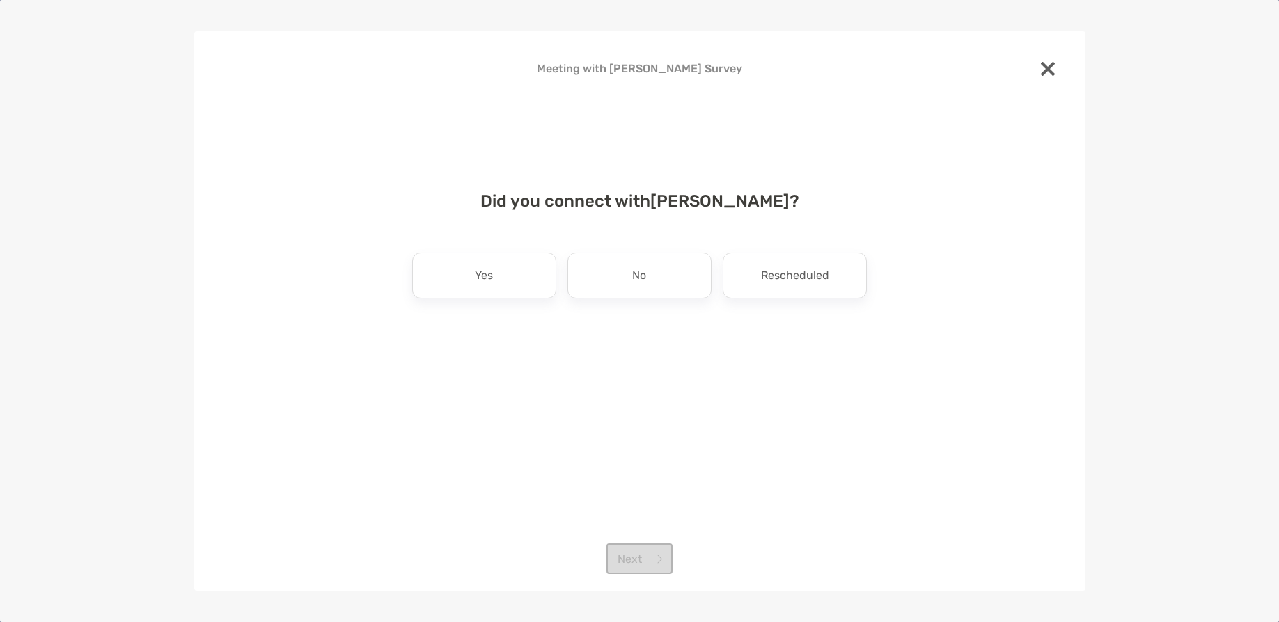
drag, startPoint x: 1032, startPoint y: 63, endPoint x: 1042, endPoint y: 65, distance: 10.6
click at [1037, 65] on div "Meeting with Mary MacDougall Survey Did you connect with Mary MacDougall ? Yes …" at bounding box center [639, 272] width 847 height 436
click at [1042, 66] on img at bounding box center [1048, 69] width 14 height 14
click at [321, 84] on link "Upload Documents" at bounding box center [247, 99] width 148 height 30
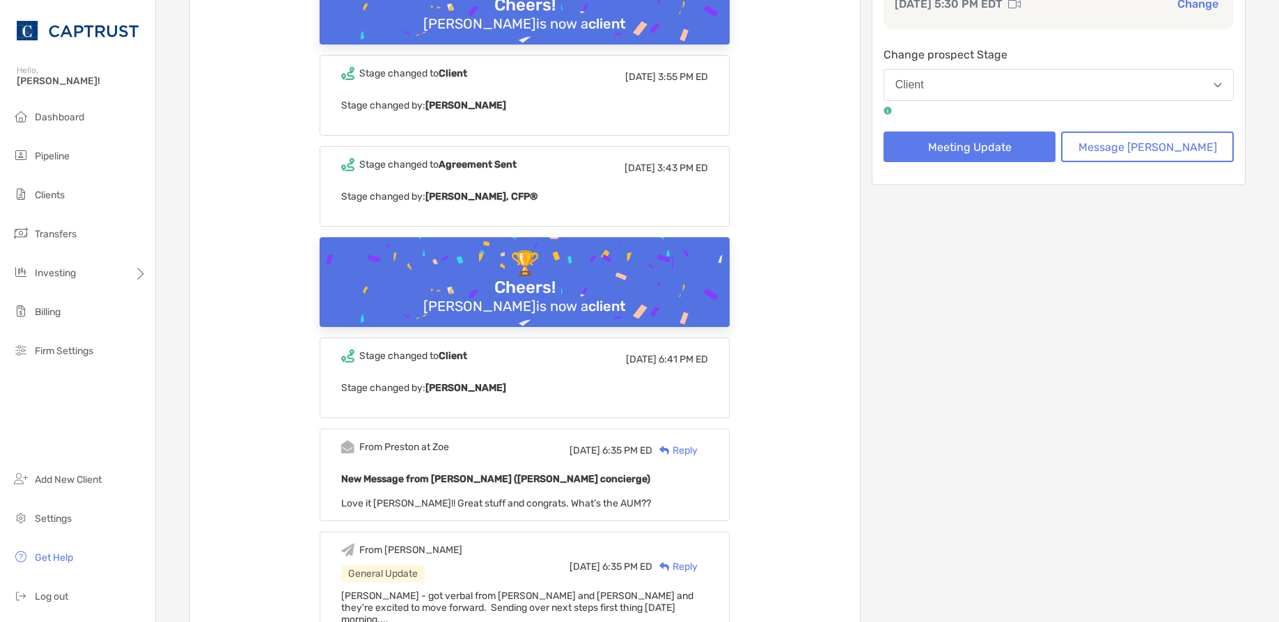
scroll to position [348, 0]
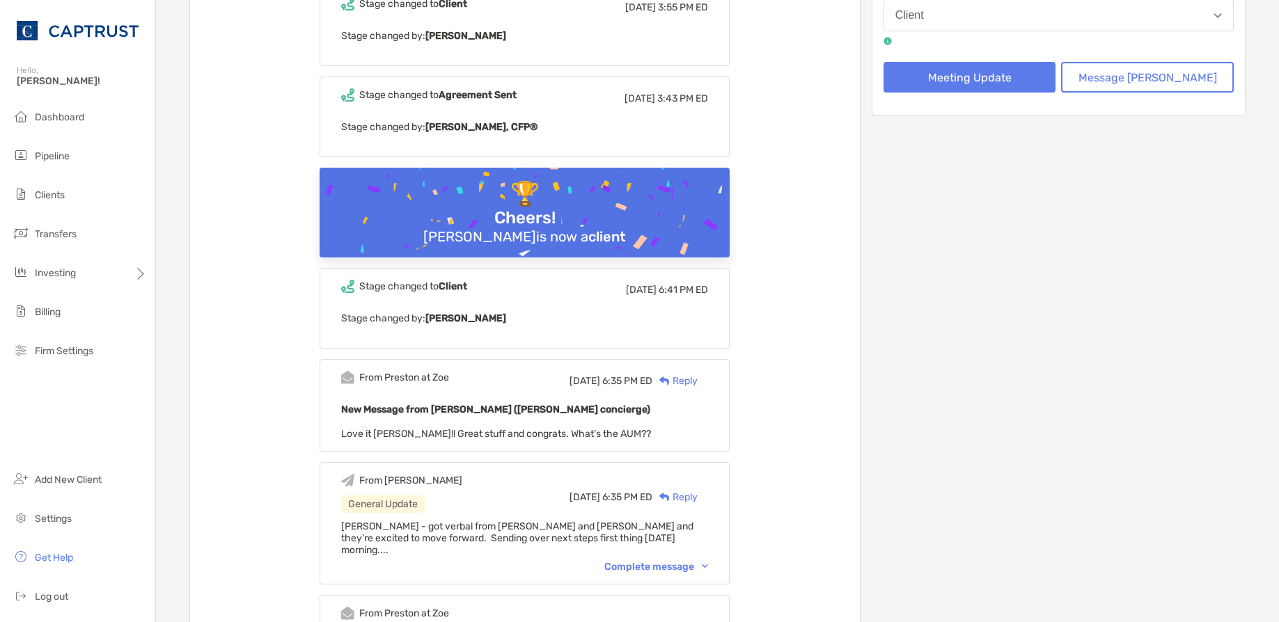
click at [698, 374] on div "Reply" at bounding box center [674, 381] width 45 height 15
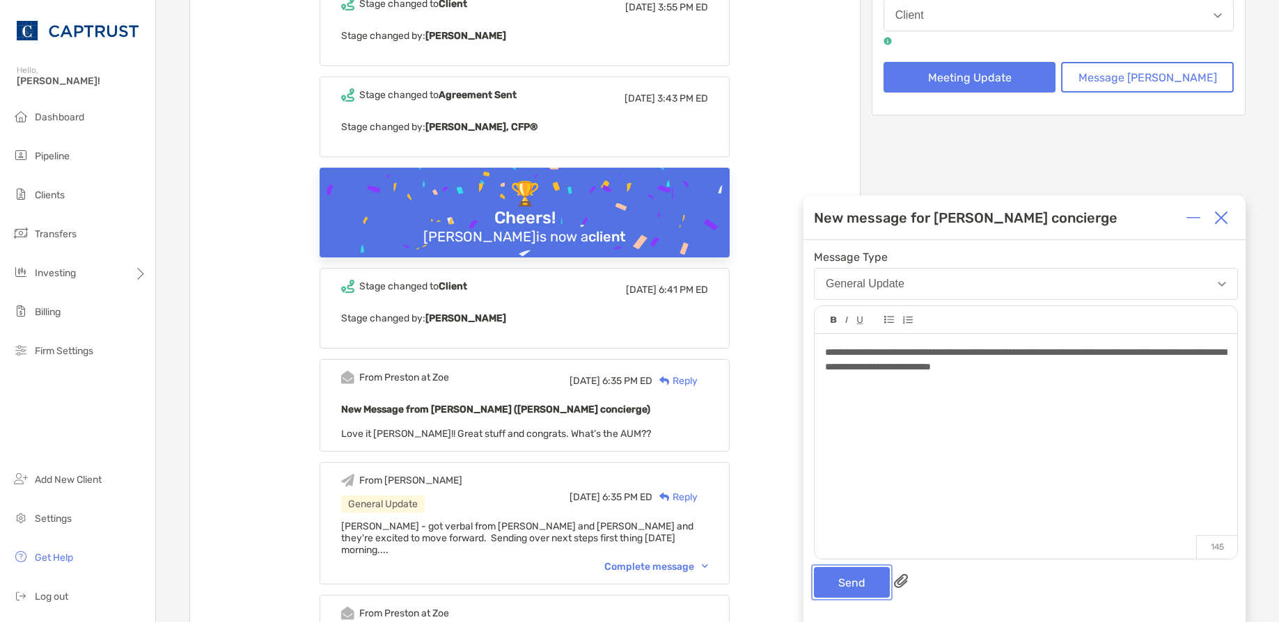
click at [865, 586] on button "Send" at bounding box center [852, 582] width 76 height 31
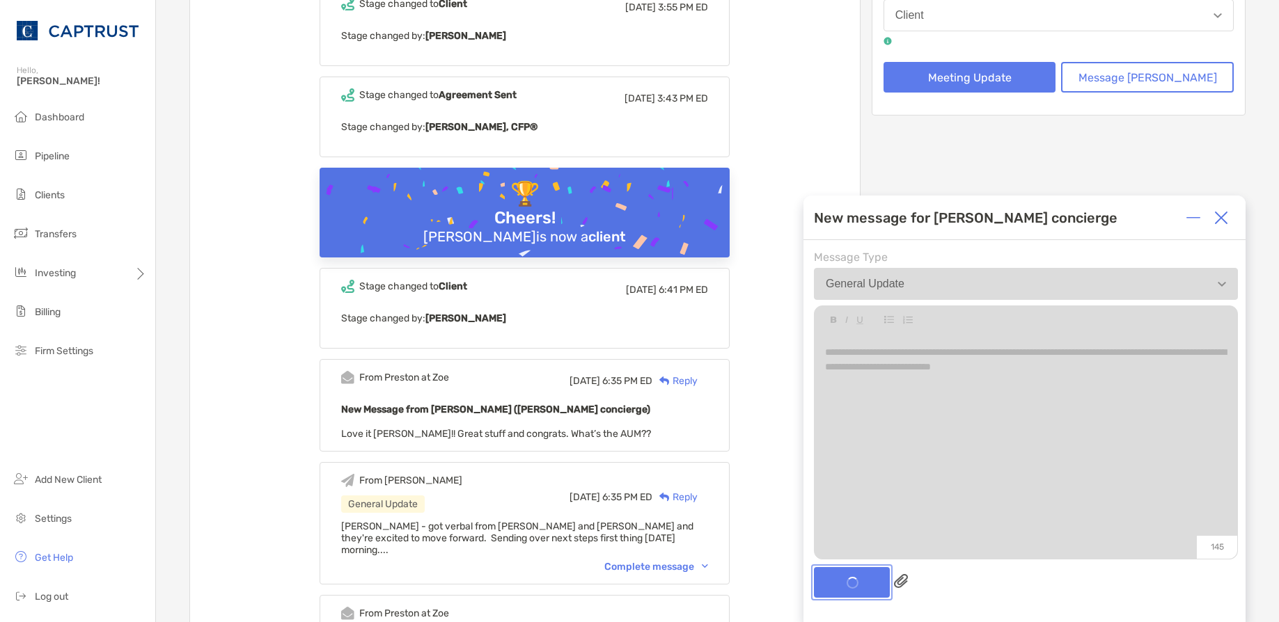
scroll to position [553, 0]
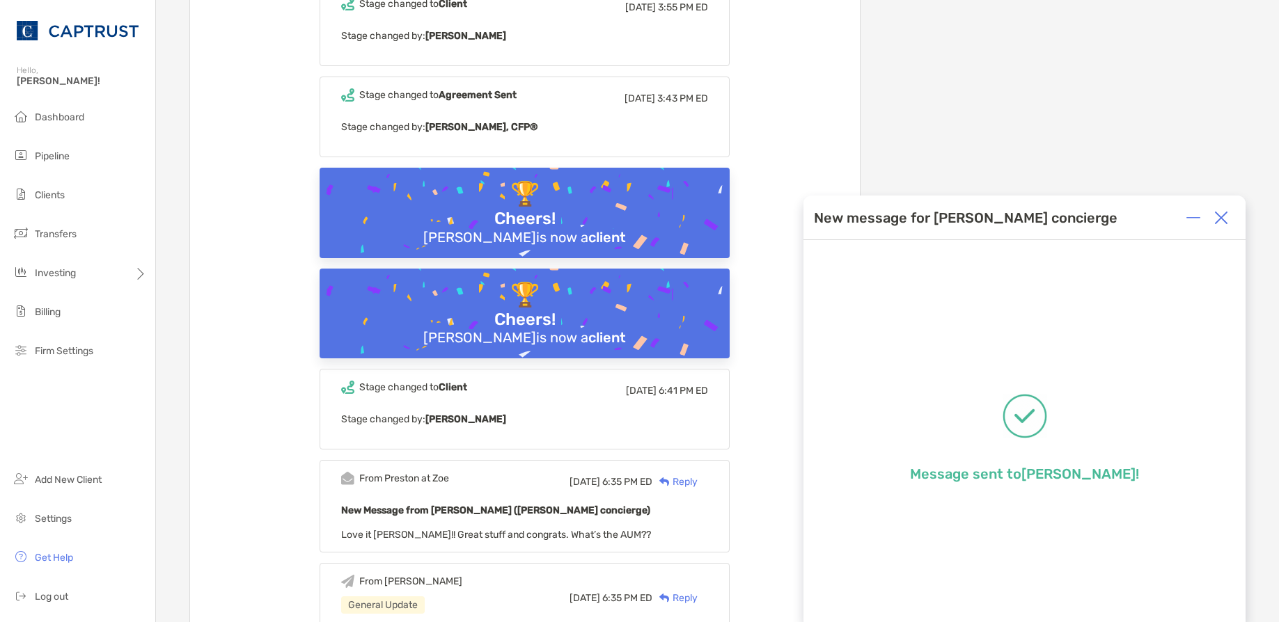
click at [1225, 225] on div at bounding box center [1221, 218] width 28 height 28
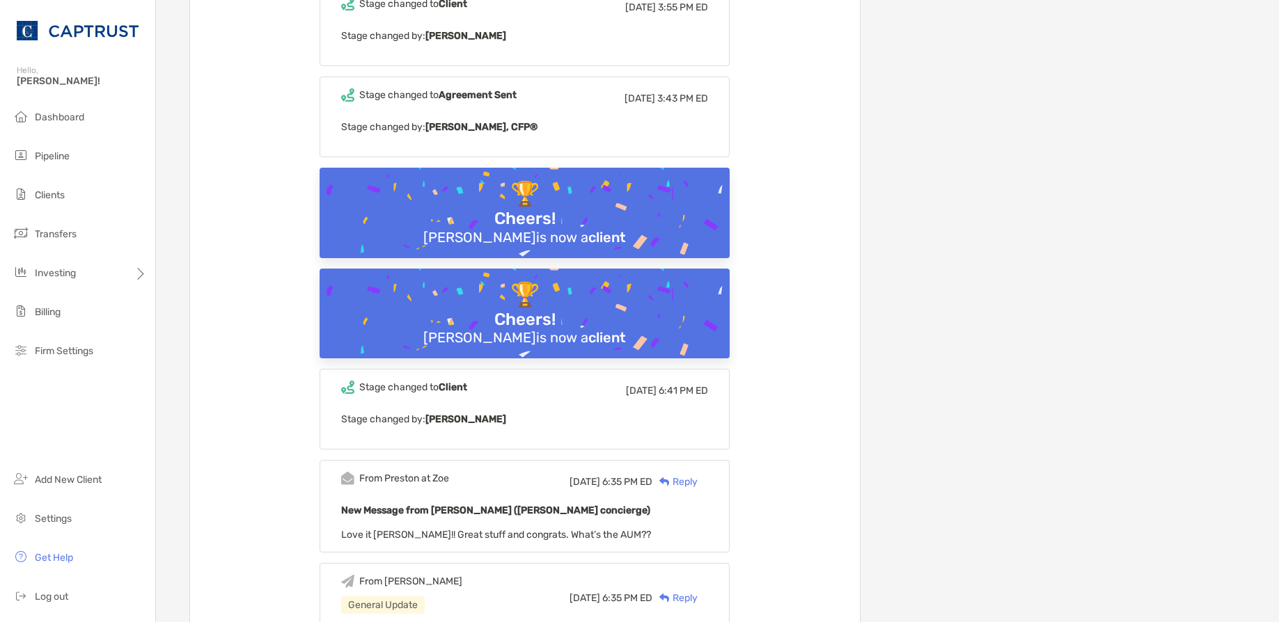
scroll to position [0, 0]
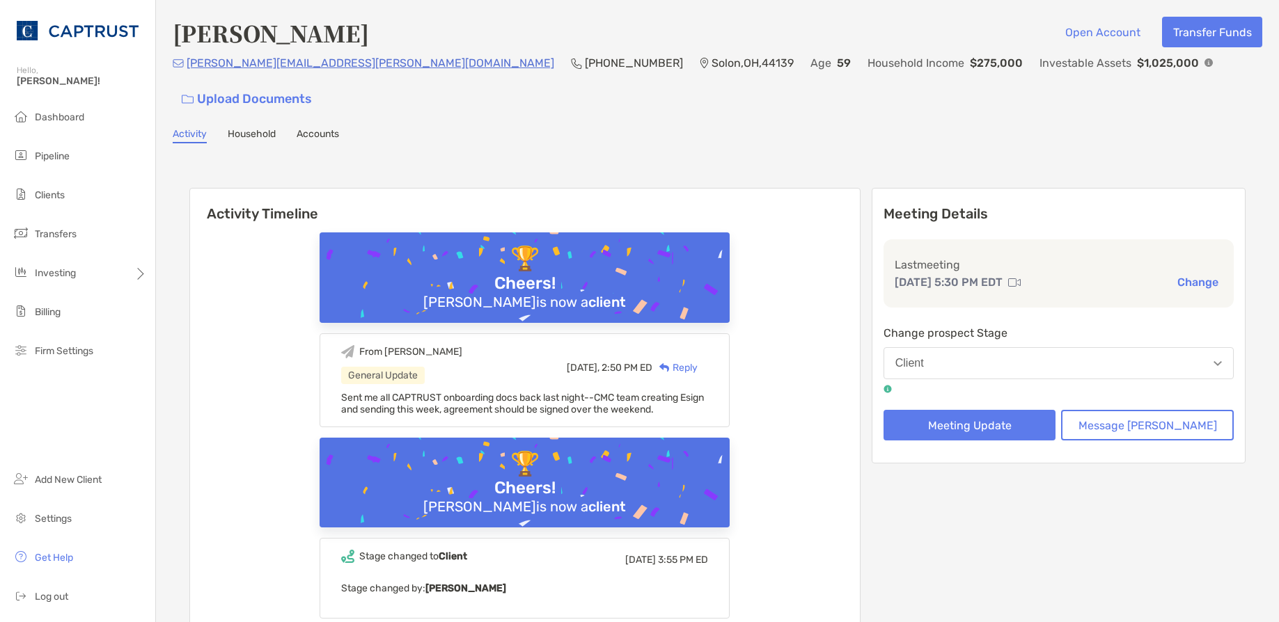
click at [551, 392] on span "Sent me all CAPTRUST onboarding docs back last night--CMC team creating Esign a…" at bounding box center [522, 404] width 363 height 24
click at [72, 155] on li "Pipeline" at bounding box center [77, 157] width 155 height 28
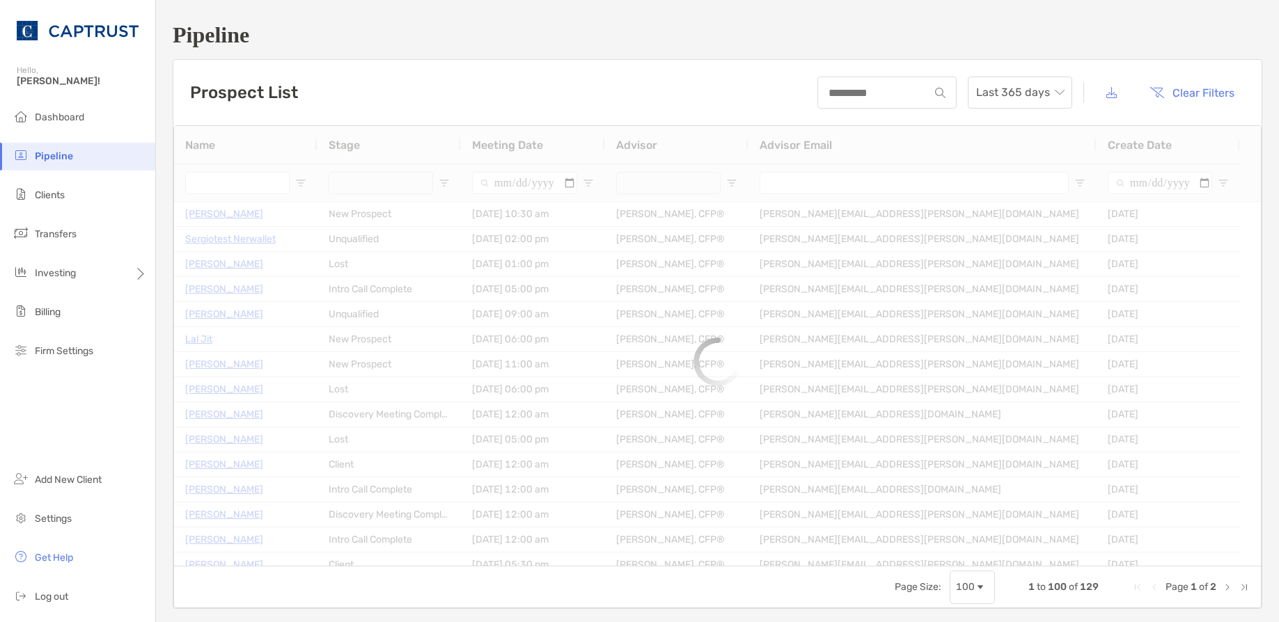
type input "**********"
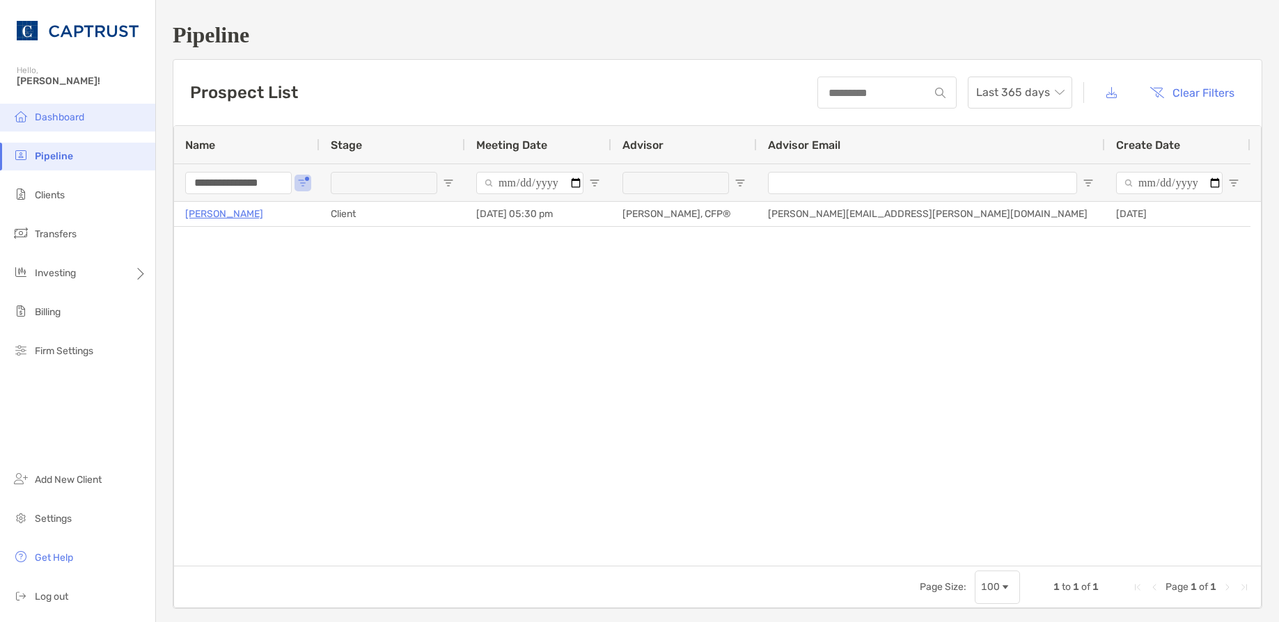
click at [79, 118] on span "Dashboard" at bounding box center [59, 117] width 49 height 12
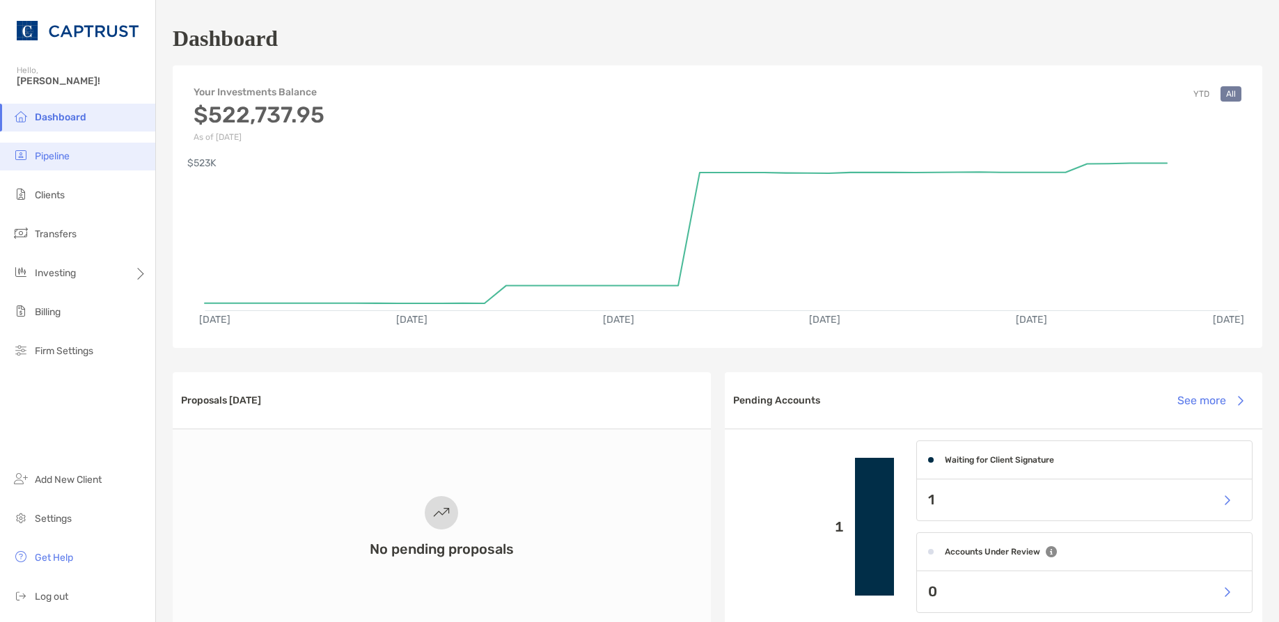
click at [84, 159] on li "Pipeline" at bounding box center [77, 157] width 155 height 28
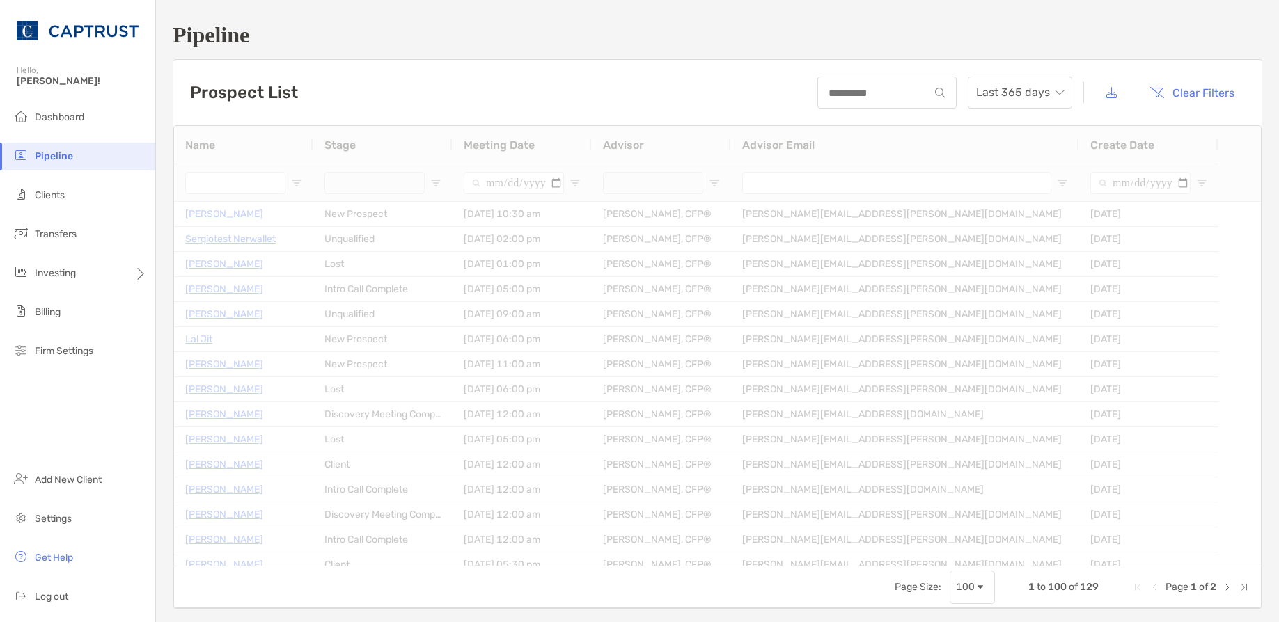
type input "**********"
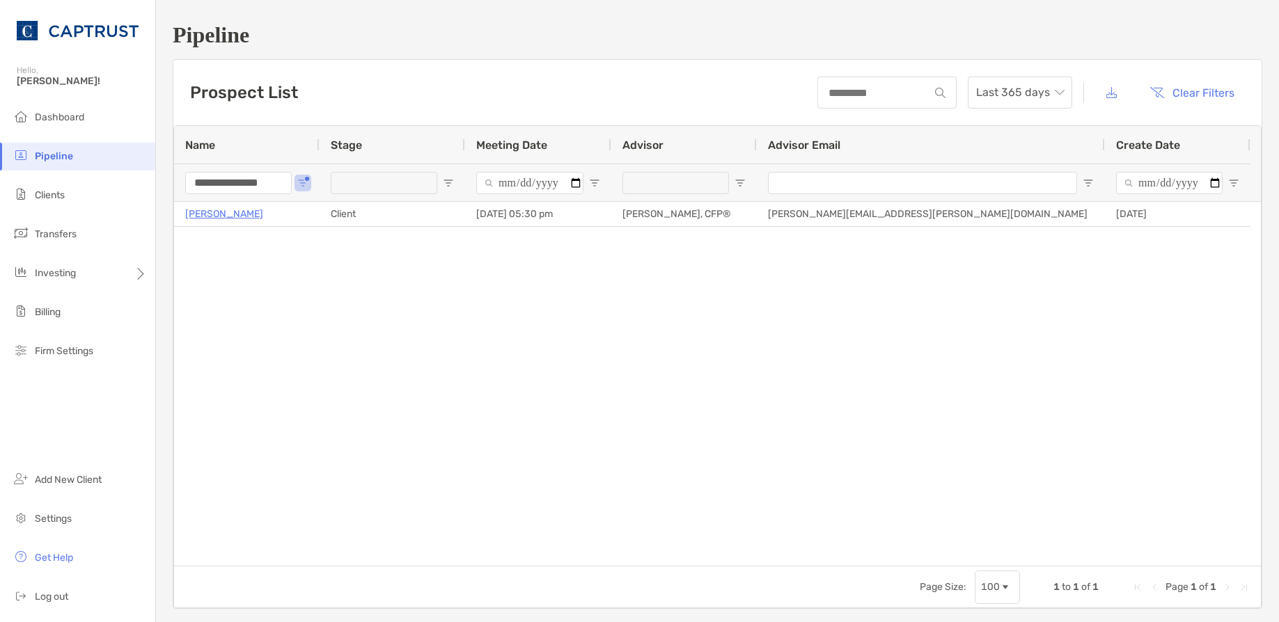
drag, startPoint x: 898, startPoint y: 379, endPoint x: 899, endPoint y: 372, distance: 7.7
click at [898, 379] on div "[PERSON_NAME] Client [DATE] 05:30 pm [PERSON_NAME], CFP® [PERSON_NAME][EMAIL_AD…" at bounding box center [717, 384] width 1087 height 364
click at [228, 180] on input "**********" at bounding box center [238, 183] width 107 height 22
click at [228, 179] on input "**********" at bounding box center [238, 183] width 107 height 22
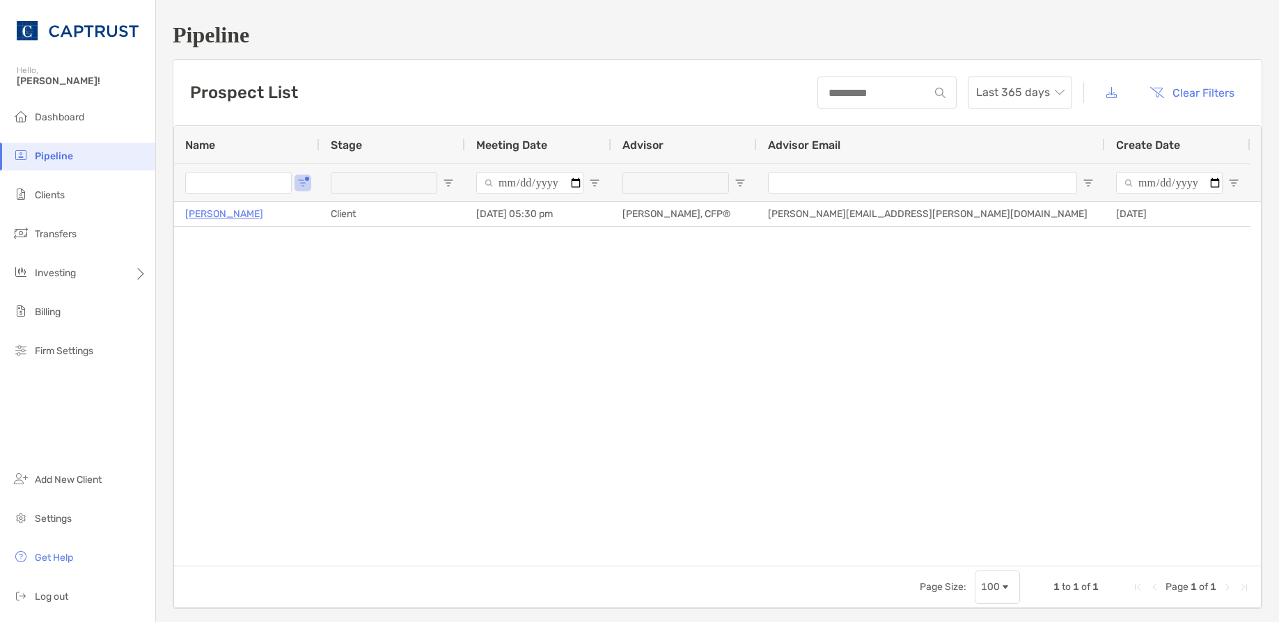
click at [409, 314] on div "[PERSON_NAME] Client [DATE] 05:30 pm [PERSON_NAME], CFP® [PERSON_NAME][EMAIL_AD…" at bounding box center [717, 384] width 1087 height 364
